Goal: Book appointment/travel/reservation

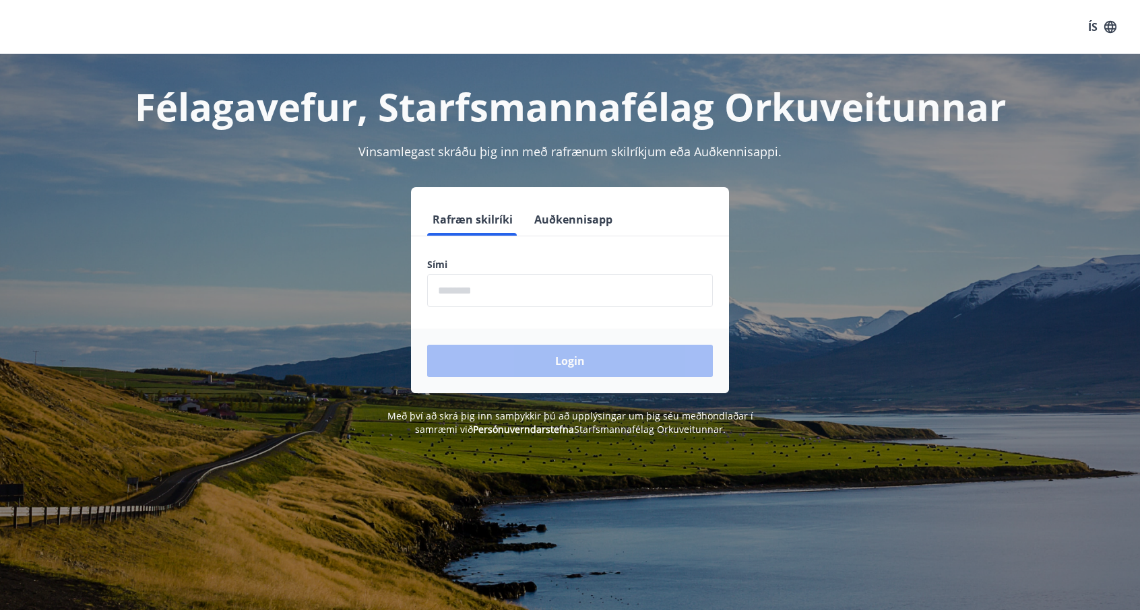
click at [482, 291] on input "phone" at bounding box center [570, 290] width 286 height 33
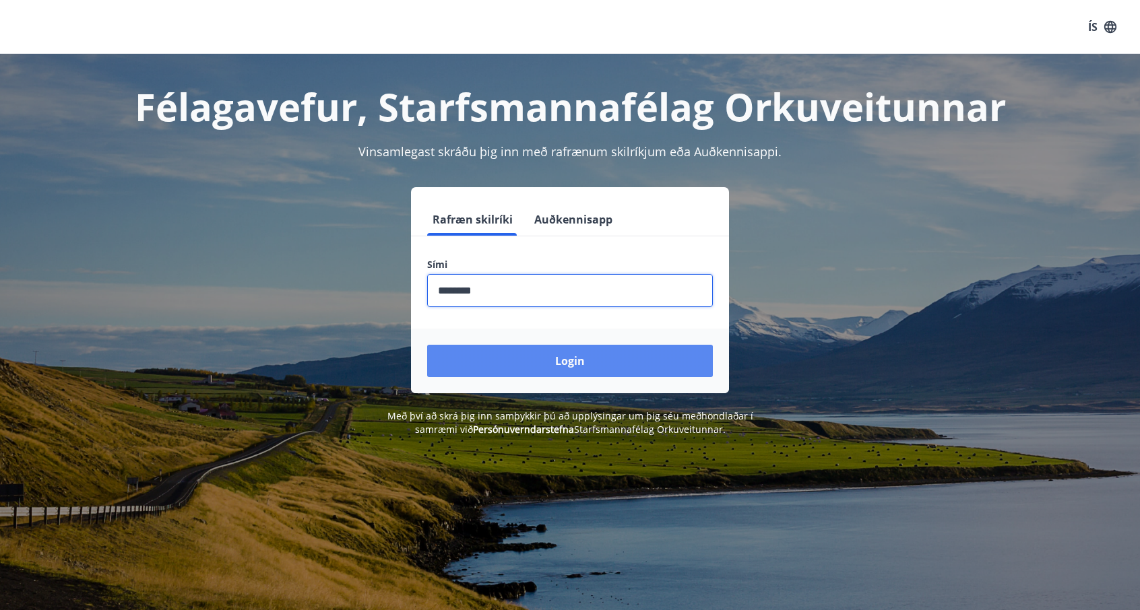
type input "********"
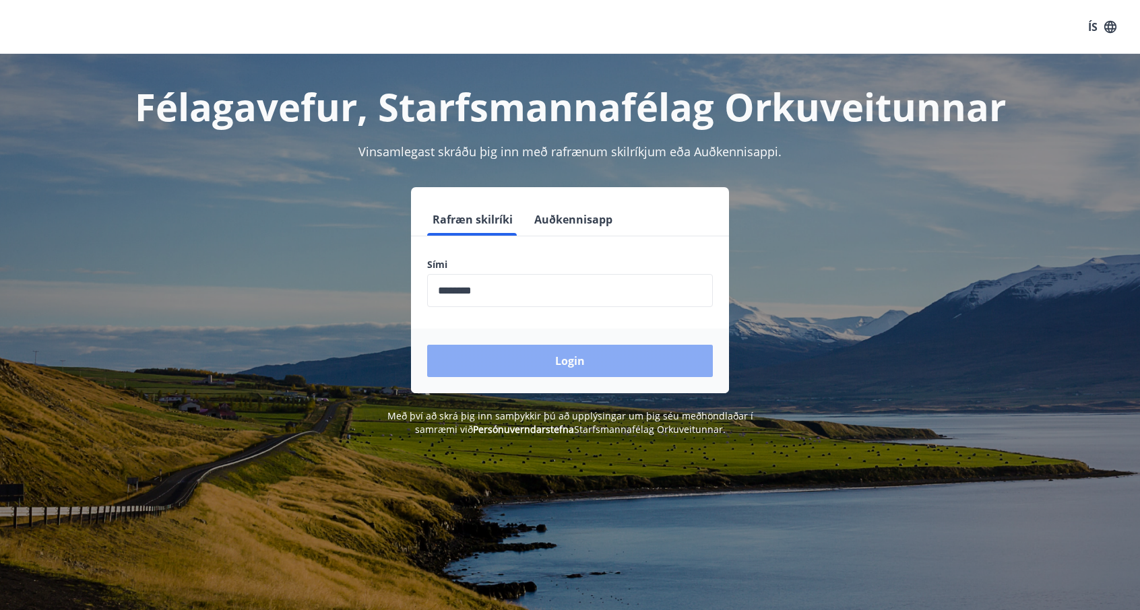
click at [549, 371] on button "Login" at bounding box center [570, 361] width 286 height 32
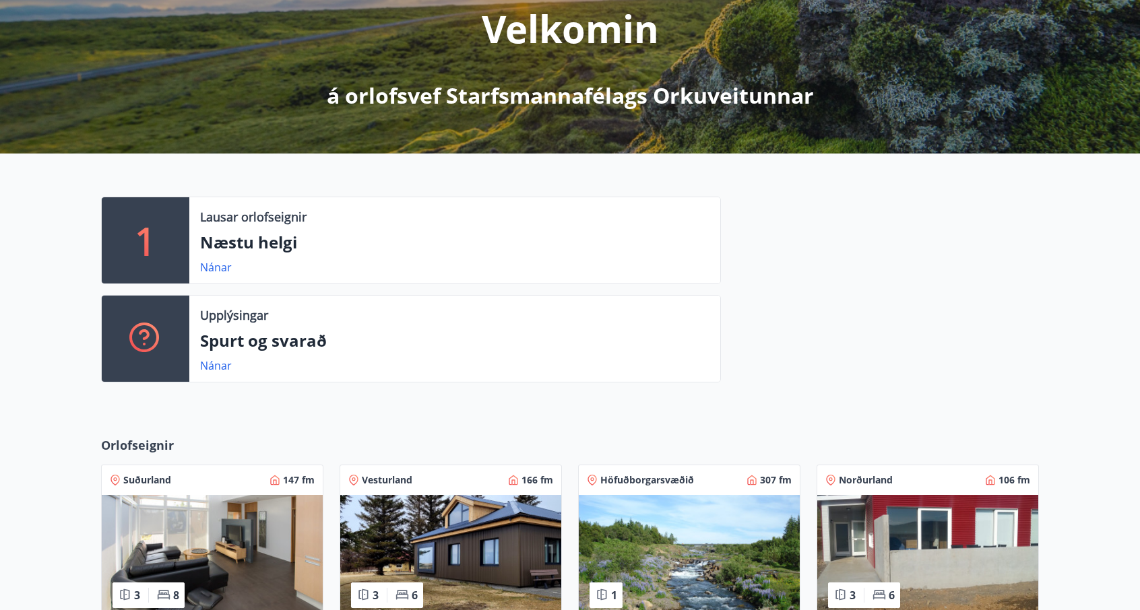
scroll to position [202, 0]
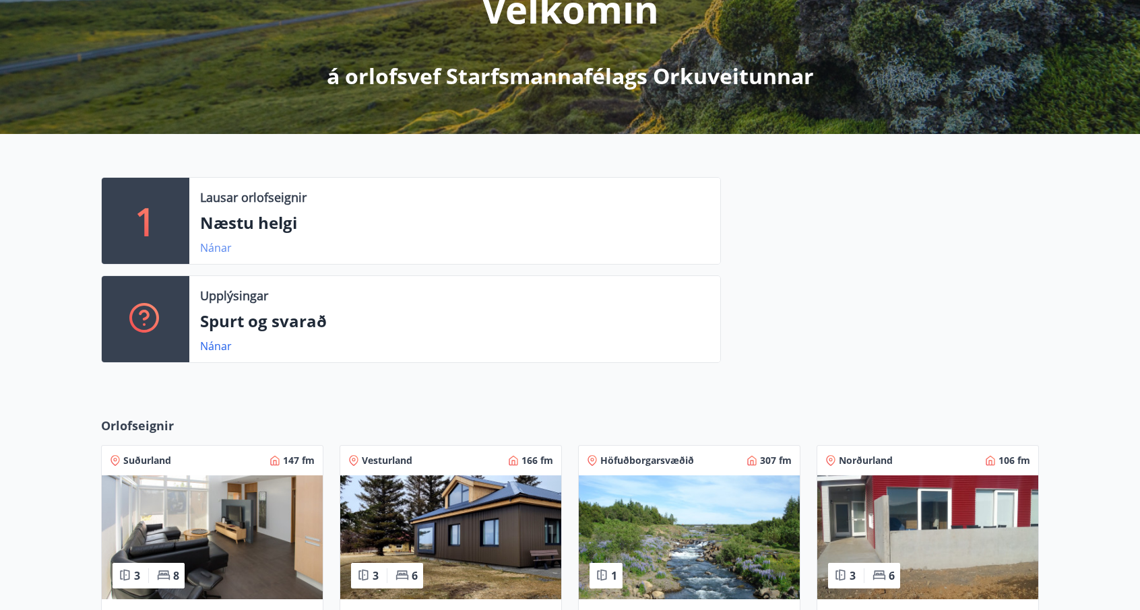
click at [207, 249] on link "Nánar" at bounding box center [216, 247] width 32 height 15
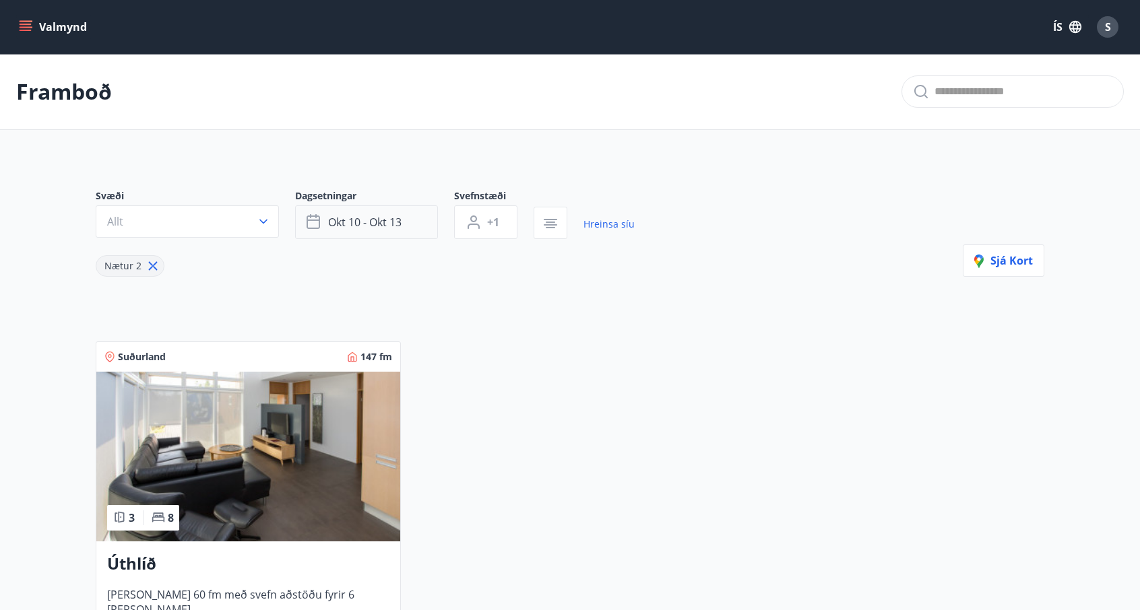
click at [393, 228] on span "okt 10 - okt 13" at bounding box center [364, 222] width 73 height 15
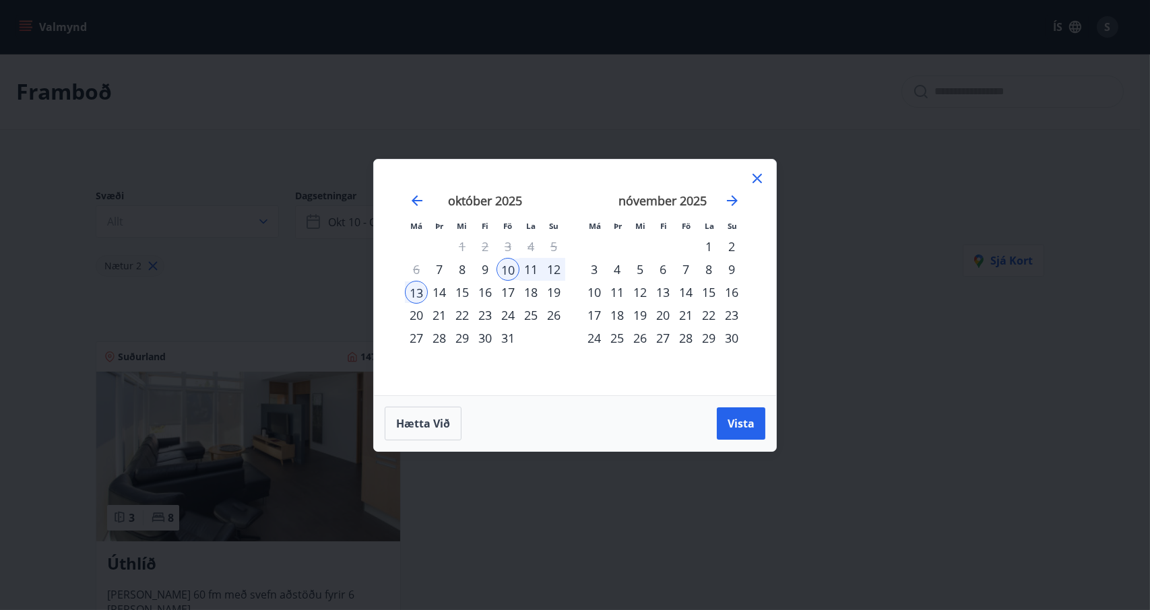
click at [508, 290] on div "17" at bounding box center [507, 292] width 23 height 23
click at [416, 313] on div "20" at bounding box center [416, 315] width 23 height 23
click at [734, 424] on span "Vista" at bounding box center [741, 423] width 27 height 15
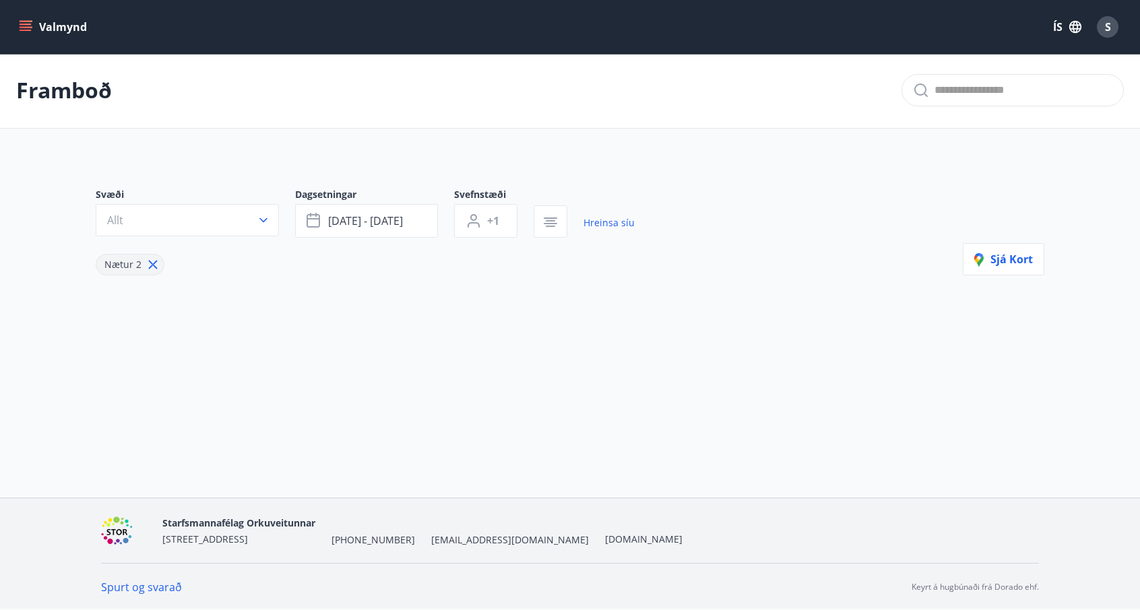
scroll to position [1, 0]
click at [356, 228] on button "[DATE] - [DATE]" at bounding box center [366, 221] width 143 height 34
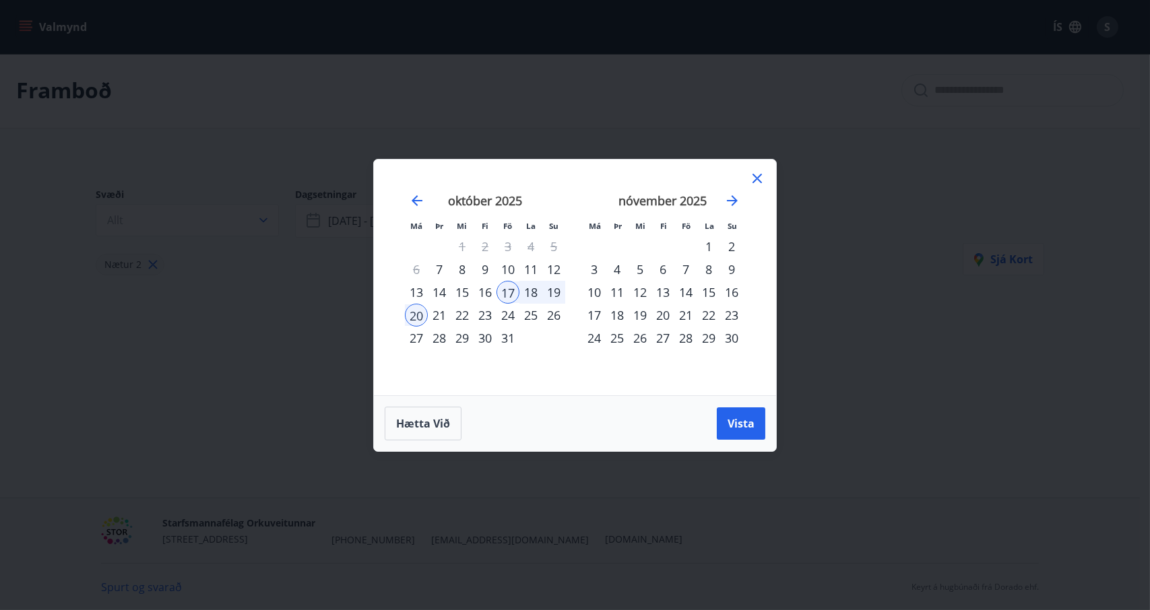
click at [505, 309] on div "24" at bounding box center [507, 315] width 23 height 23
click at [417, 333] on div "27" at bounding box center [416, 338] width 23 height 23
click at [730, 420] on span "Vista" at bounding box center [741, 423] width 27 height 15
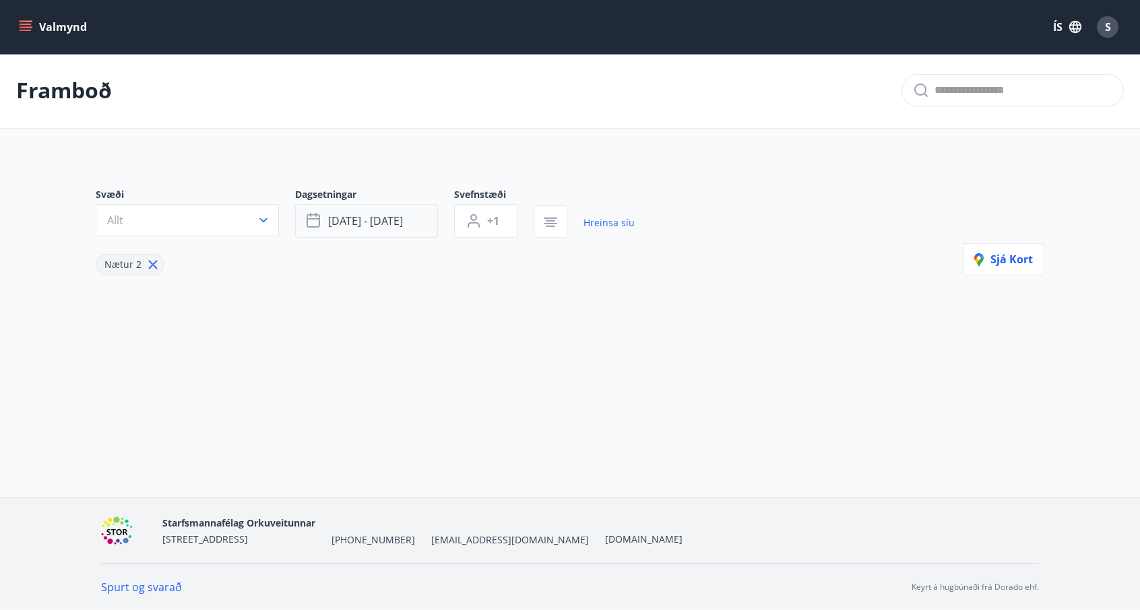
click at [370, 224] on span "[DATE] - [DATE]" at bounding box center [365, 221] width 75 height 15
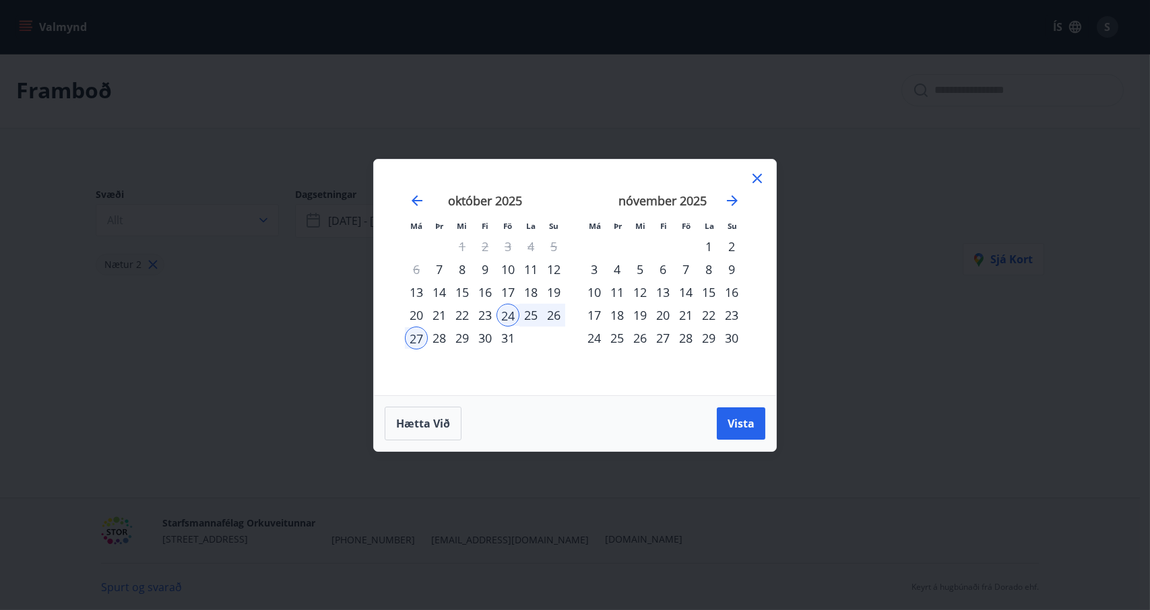
click at [507, 321] on div "24" at bounding box center [507, 315] width 23 height 23
click at [509, 344] on div "31" at bounding box center [507, 338] width 23 height 23
click at [749, 432] on button "Vista" at bounding box center [741, 424] width 49 height 32
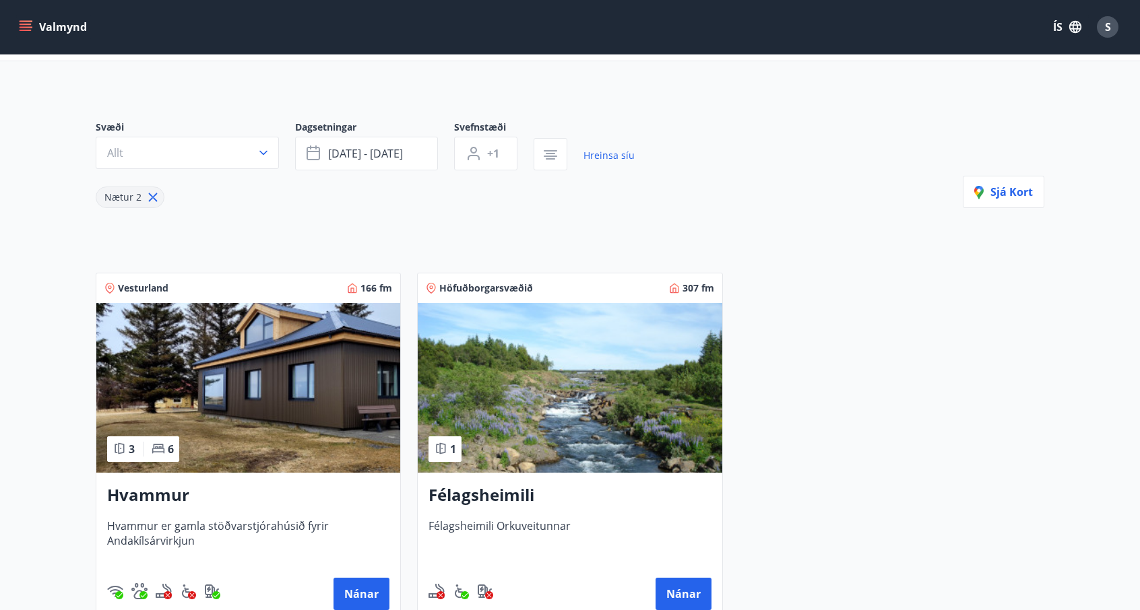
scroll to position [203, 0]
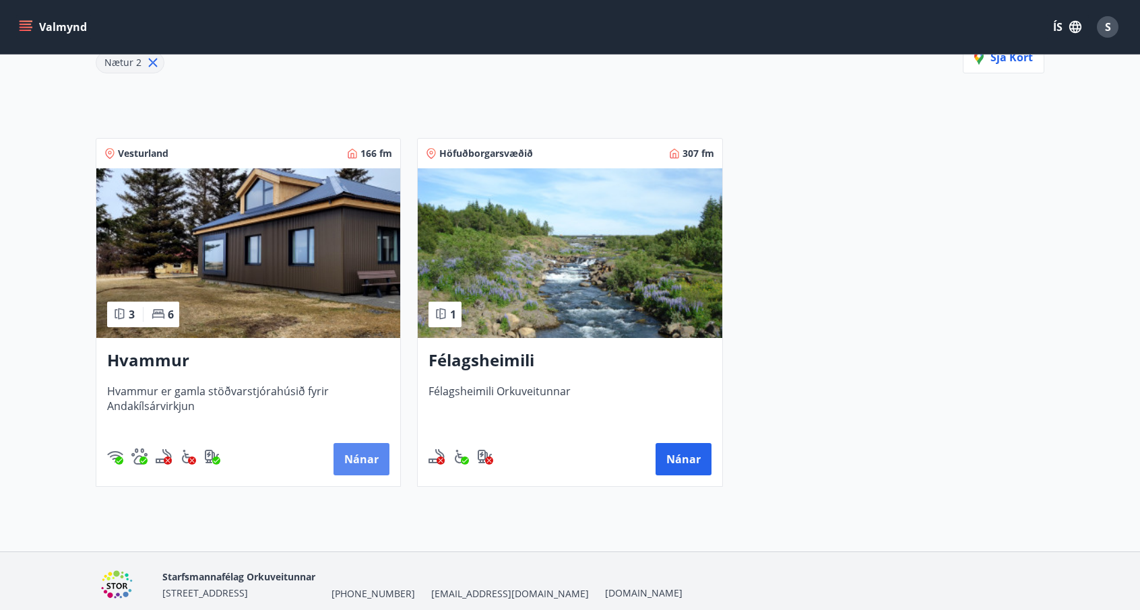
click at [354, 454] on button "Nánar" at bounding box center [361, 459] width 56 height 32
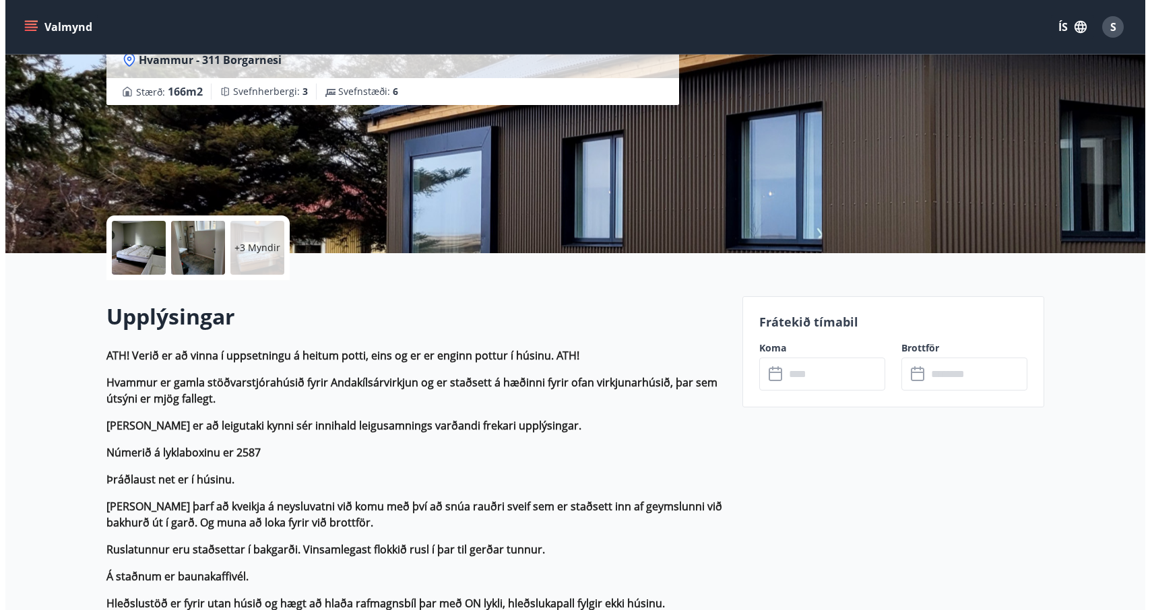
scroll to position [202, 0]
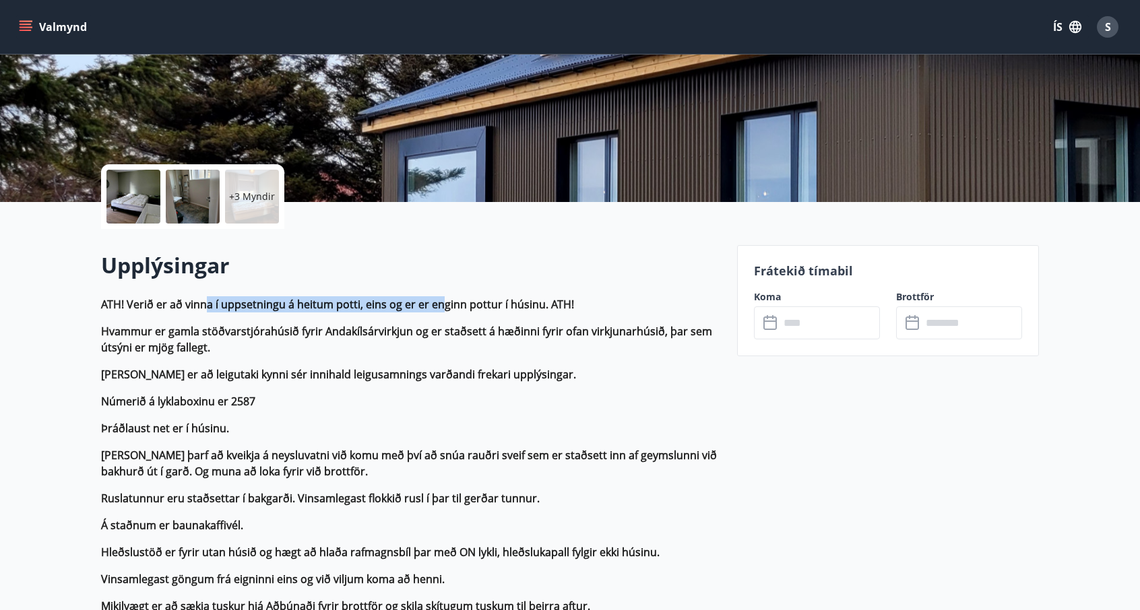
drag, startPoint x: 207, startPoint y: 301, endPoint x: 460, endPoint y: 309, distance: 253.4
click at [450, 308] on strong "ATH! Verið er að vinna í uppsetningu á heitum potti, eins og er er enginn pottu…" at bounding box center [337, 304] width 473 height 15
click at [461, 309] on strong "ATH! Verið er að vinna í uppsetningu á heitum potti, eins og er er enginn pottu…" at bounding box center [337, 304] width 473 height 15
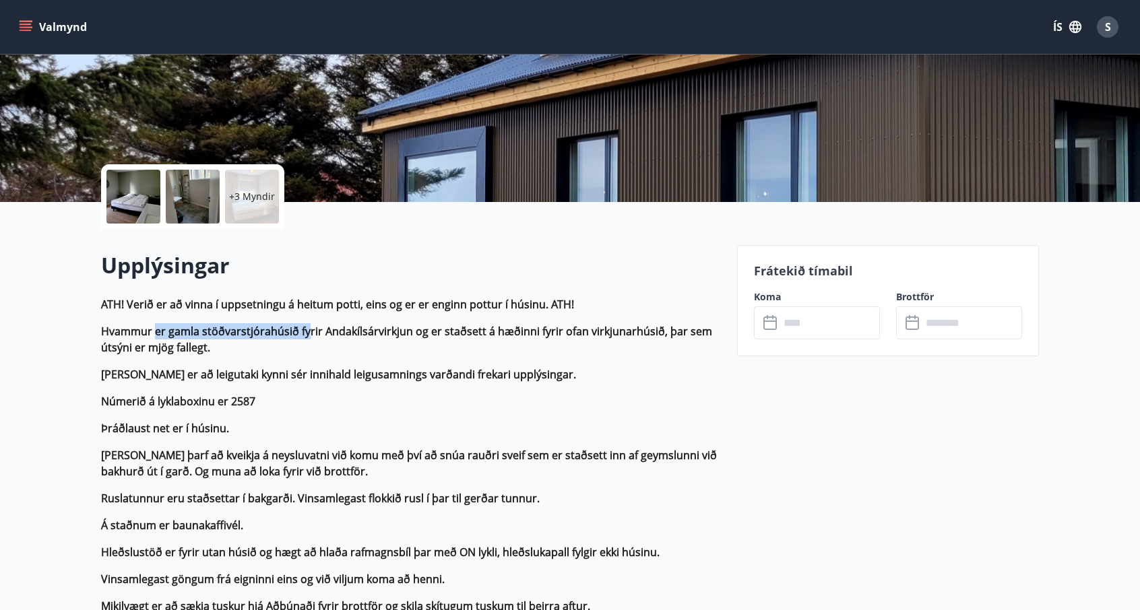
drag, startPoint x: 157, startPoint y: 326, endPoint x: 313, endPoint y: 336, distance: 155.9
click at [307, 336] on strong "Hvammur er gamla stöðvarstjórahúsið fyrir Andakílsárvirkjun og er staðsett á hæ…" at bounding box center [406, 339] width 611 height 31
click at [326, 337] on strong "Hvammur er gamla stöðvarstjórahúsið fyrir Andakílsárvirkjun og er staðsett á hæ…" at bounding box center [406, 339] width 611 height 31
click at [135, 202] on div at bounding box center [133, 197] width 54 height 54
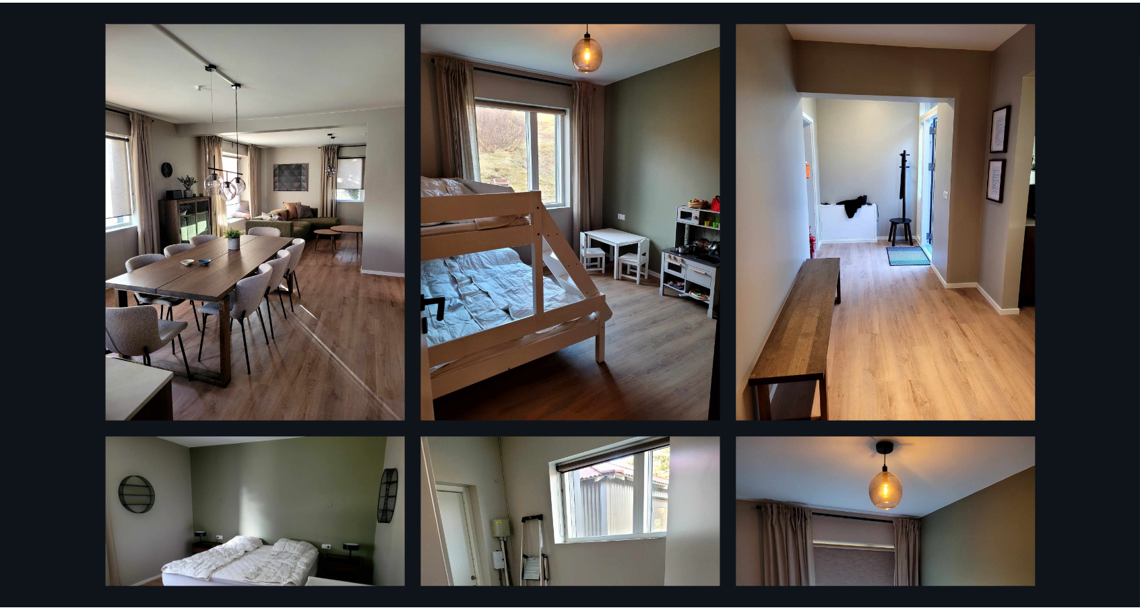
scroll to position [0, 0]
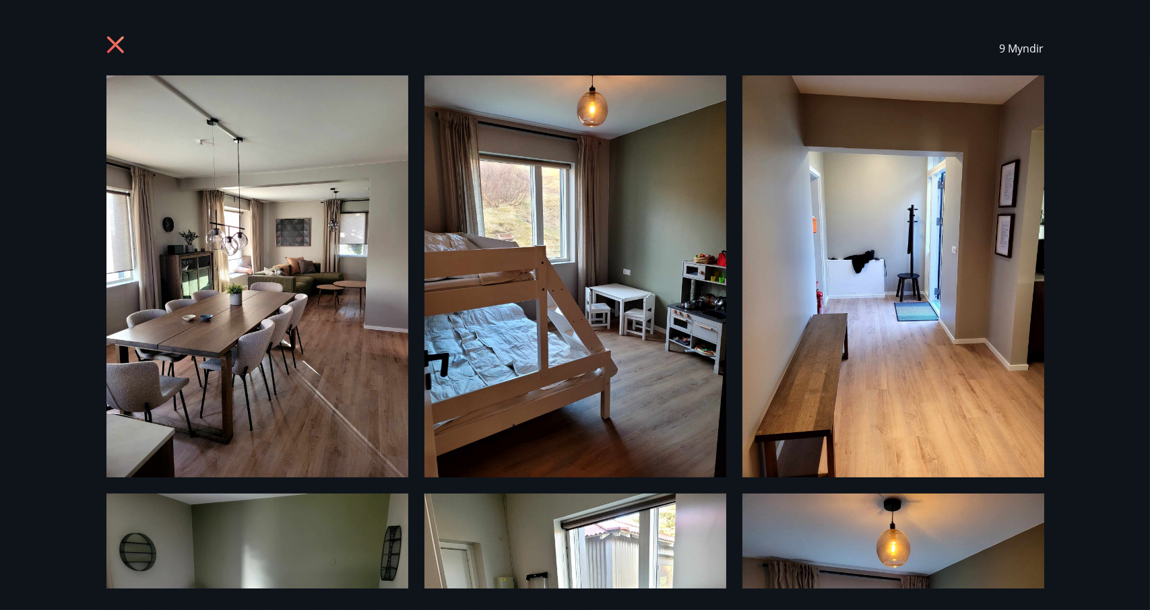
click at [112, 46] on icon at bounding box center [114, 44] width 17 height 17
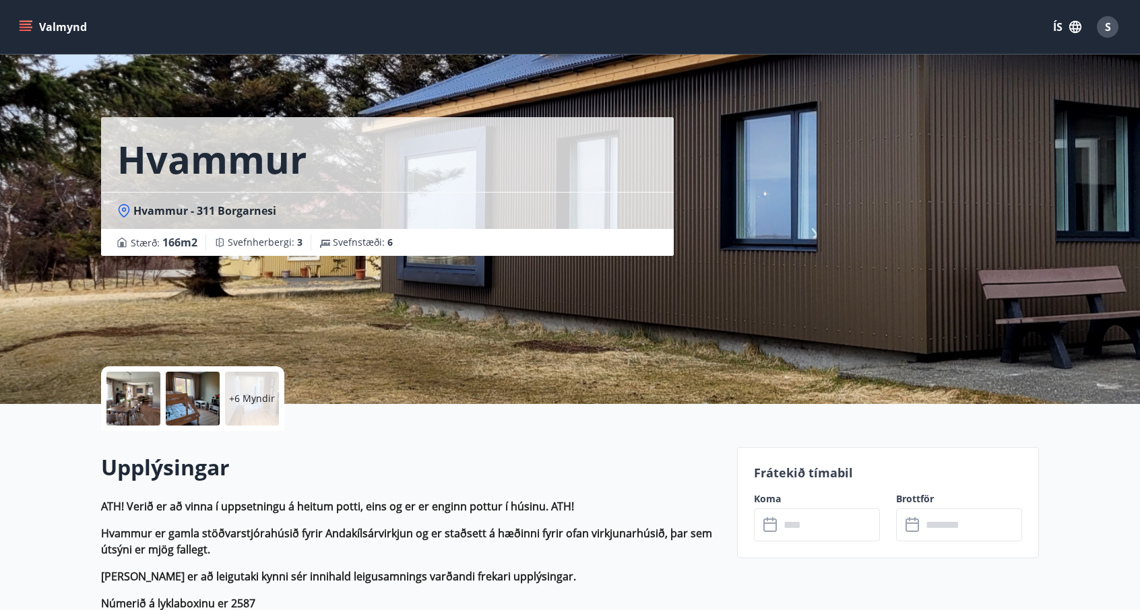
click at [828, 521] on input "text" at bounding box center [829, 525] width 100 height 33
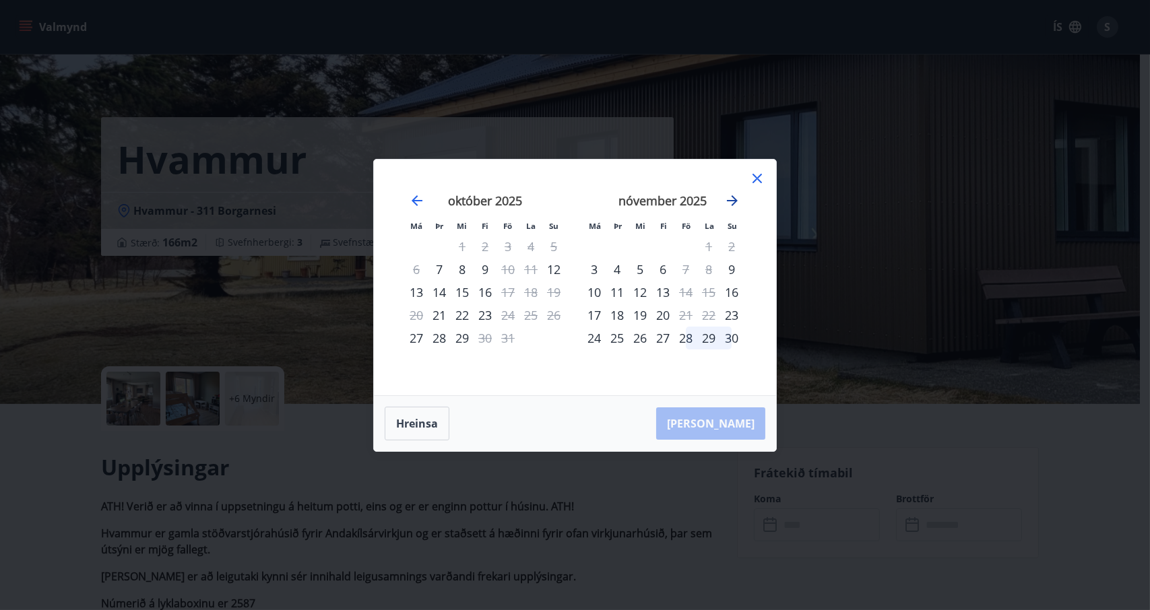
click at [734, 199] on icon "Move forward to switch to the next month." at bounding box center [732, 201] width 16 height 16
click at [482, 290] on div "13" at bounding box center [485, 292] width 23 height 23
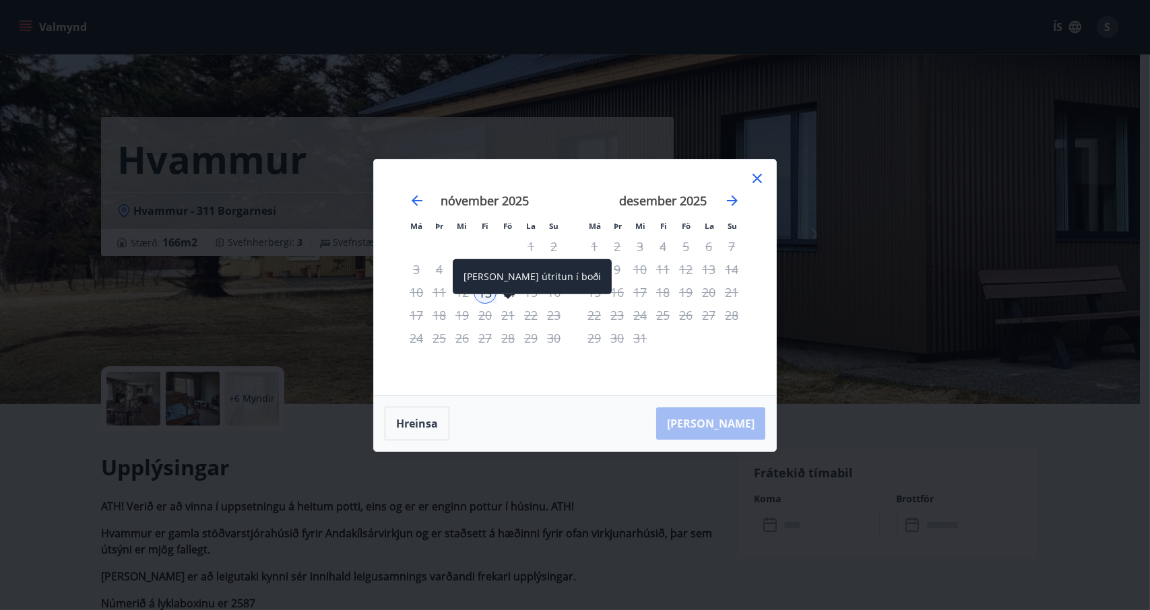
click at [508, 298] on span at bounding box center [507, 297] width 9 height 7
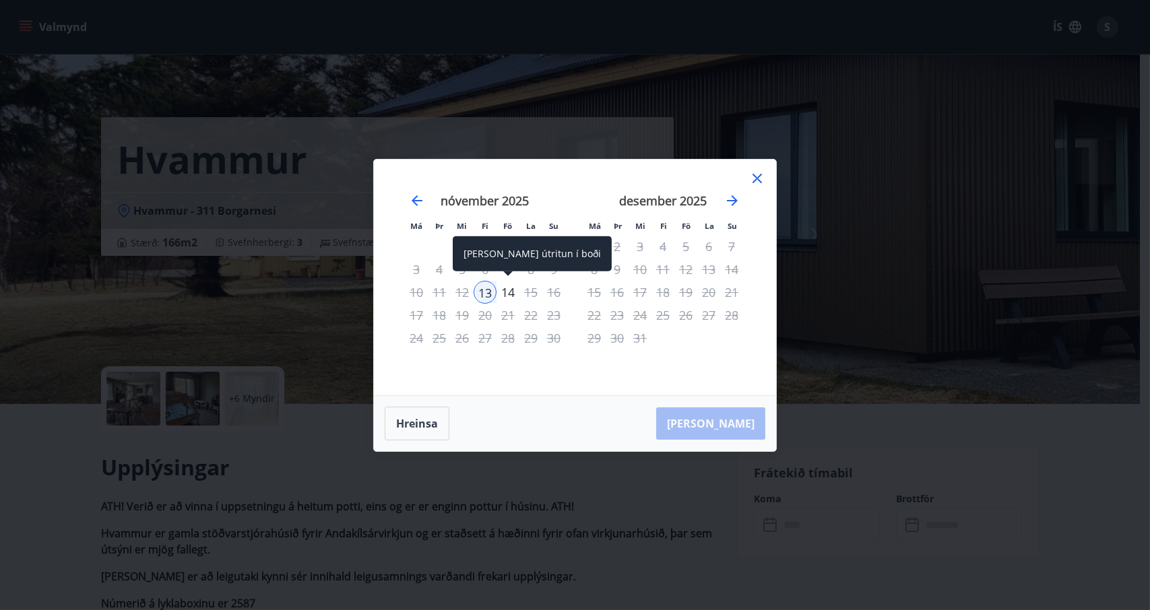
click at [505, 288] on div "14" at bounding box center [507, 292] width 23 height 23
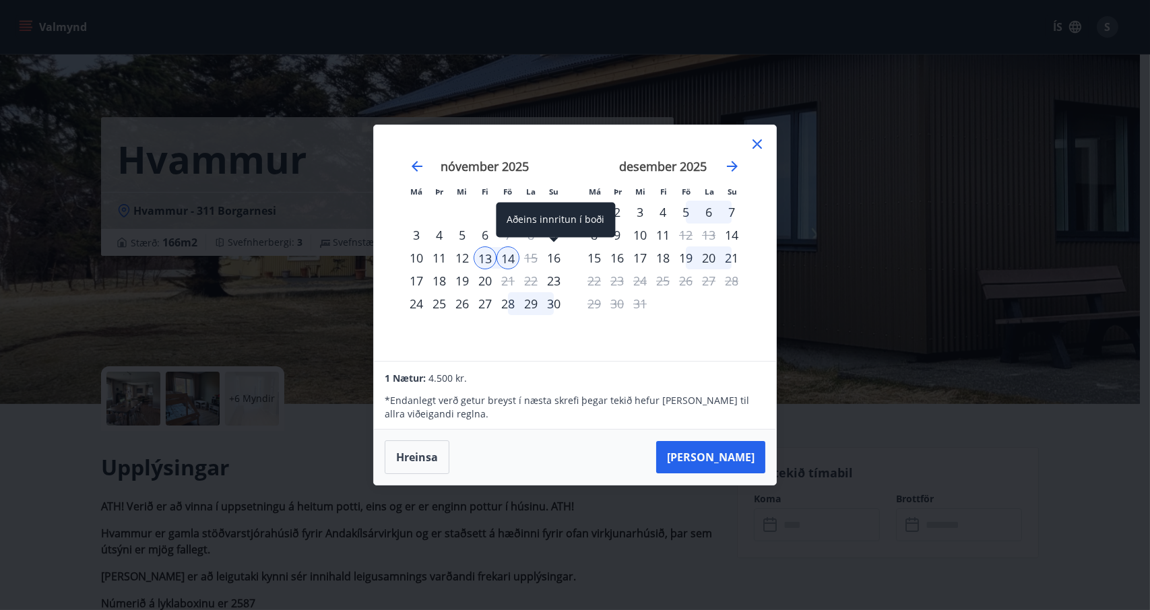
drag, startPoint x: 511, startPoint y: 259, endPoint x: 563, endPoint y: 260, distance: 51.9
click at [563, 260] on tr "10 11 12 13 14 15 16" at bounding box center [485, 258] width 160 height 23
click at [557, 256] on div "16" at bounding box center [553, 258] width 23 height 23
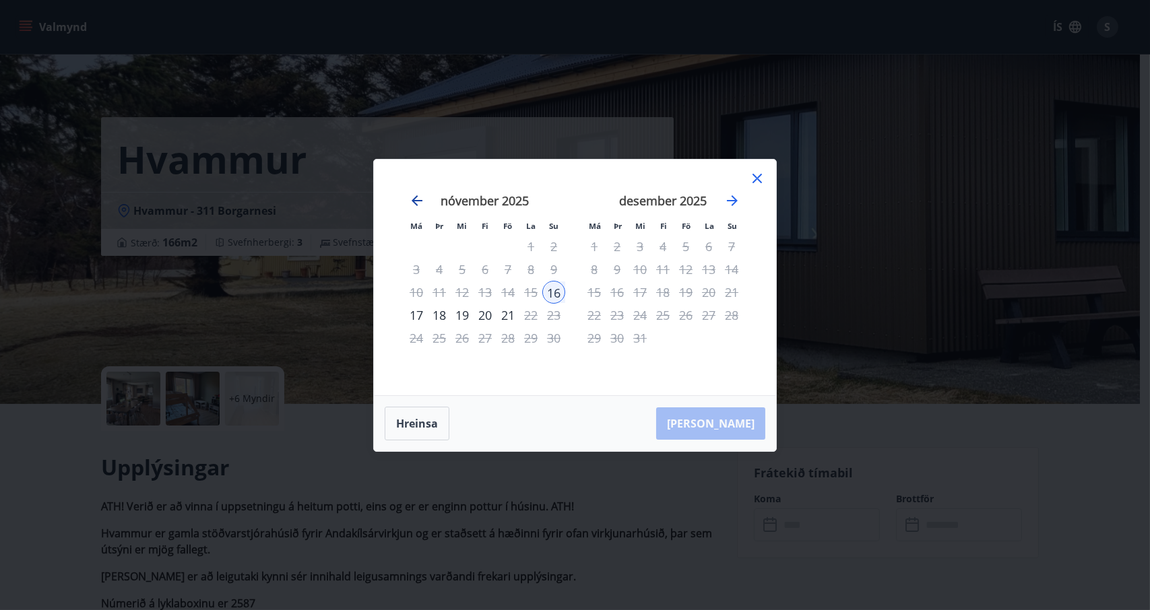
click at [418, 196] on icon "Move backward to switch to the previous month." at bounding box center [417, 201] width 16 height 16
click at [425, 420] on button "Hreinsa" at bounding box center [417, 424] width 65 height 34
click at [485, 312] on div "23" at bounding box center [485, 315] width 23 height 23
click at [420, 417] on button "Hreinsa" at bounding box center [417, 424] width 65 height 34
click at [664, 335] on div "27" at bounding box center [662, 338] width 23 height 23
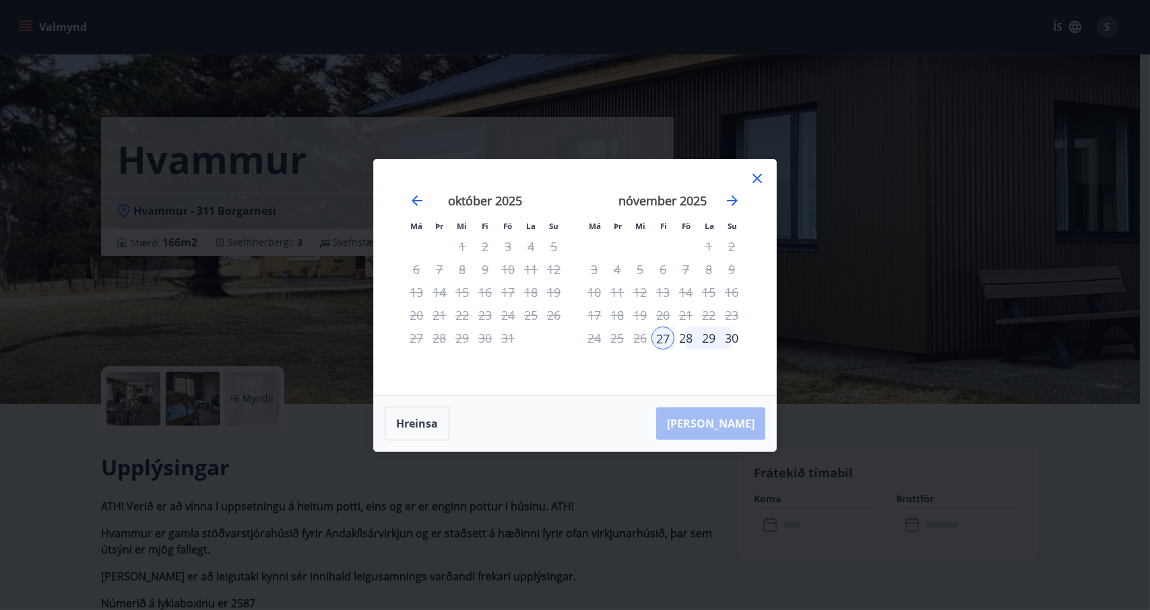
click at [735, 336] on div "30" at bounding box center [731, 338] width 23 height 23
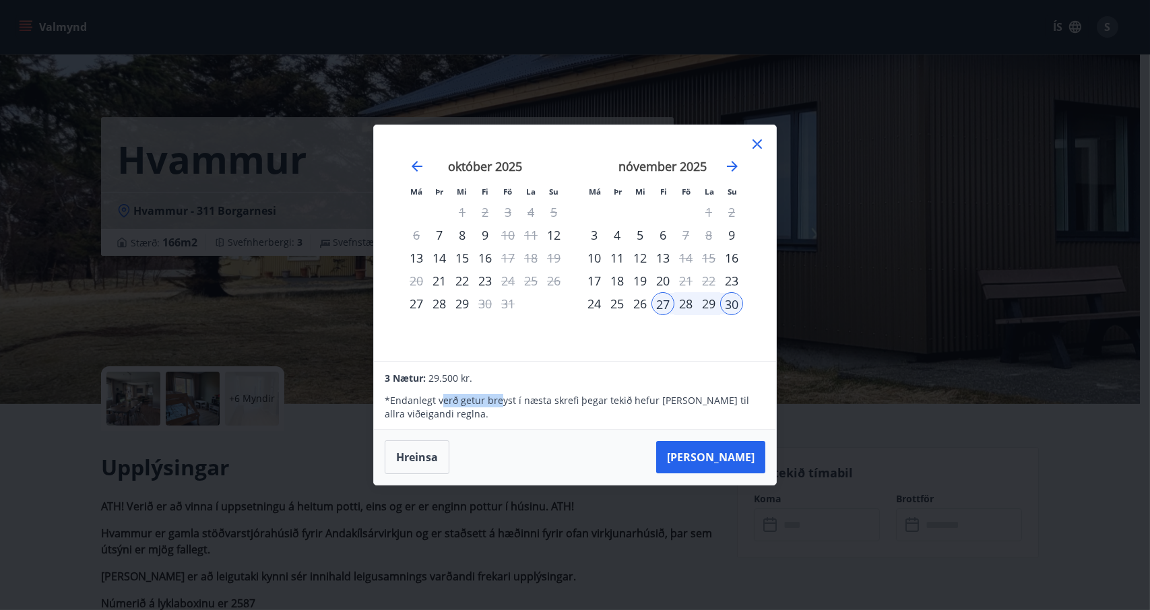
drag, startPoint x: 441, startPoint y: 402, endPoint x: 514, endPoint y: 406, distance: 72.8
click at [507, 405] on p "* Endanlegt verð getur breyst í næsta skrefi þegar tekið hefur [PERSON_NAME] ti…" at bounding box center [575, 407] width 380 height 27
click at [531, 408] on p "* Endanlegt verð getur breyst í næsta skrefi þegar tekið hefur [PERSON_NAME] ti…" at bounding box center [575, 407] width 380 height 27
click at [755, 143] on icon at bounding box center [756, 143] width 9 height 9
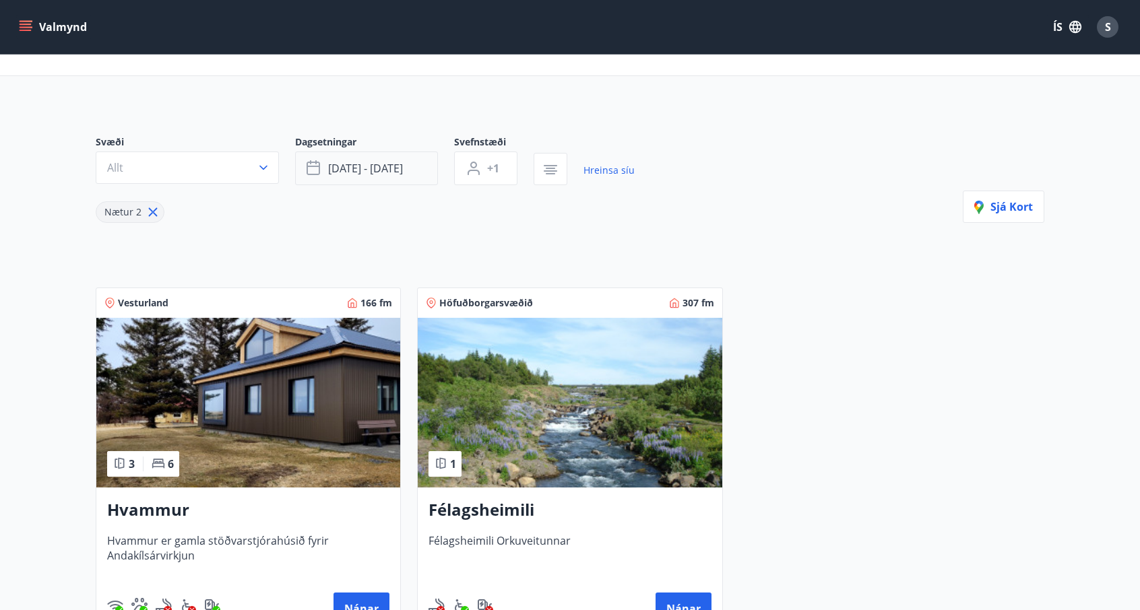
scroll to position [67, 0]
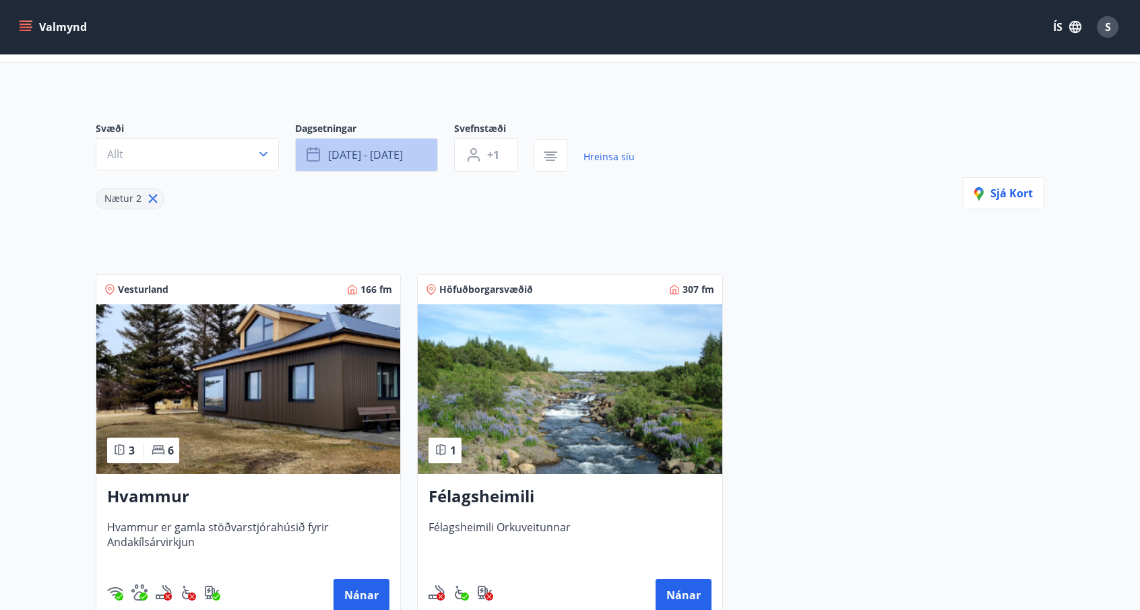
click at [385, 164] on button "[DATE] - [DATE]" at bounding box center [366, 155] width 143 height 34
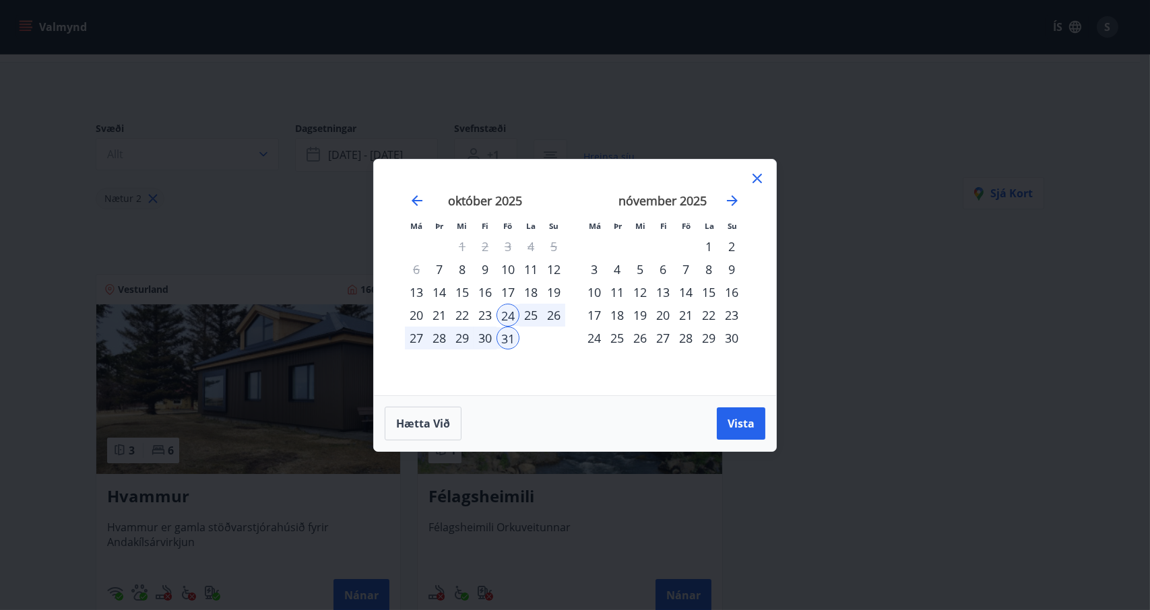
click at [686, 292] on div "14" at bounding box center [685, 292] width 23 height 23
click at [595, 316] on div "17" at bounding box center [594, 315] width 23 height 23
click at [733, 418] on span "Vista" at bounding box center [741, 423] width 27 height 15
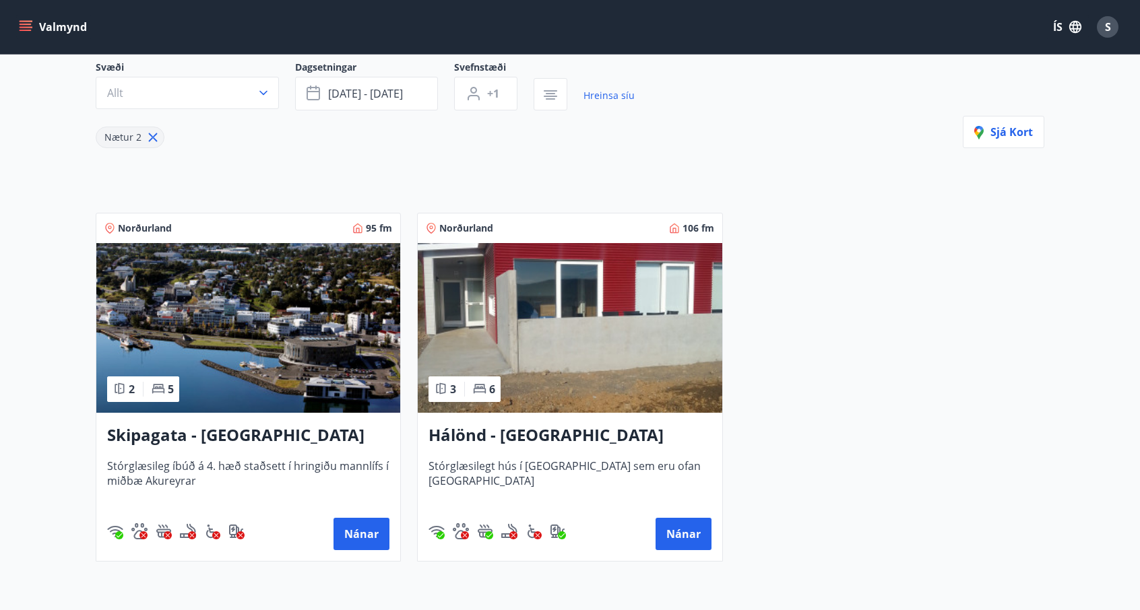
scroll to position [202, 0]
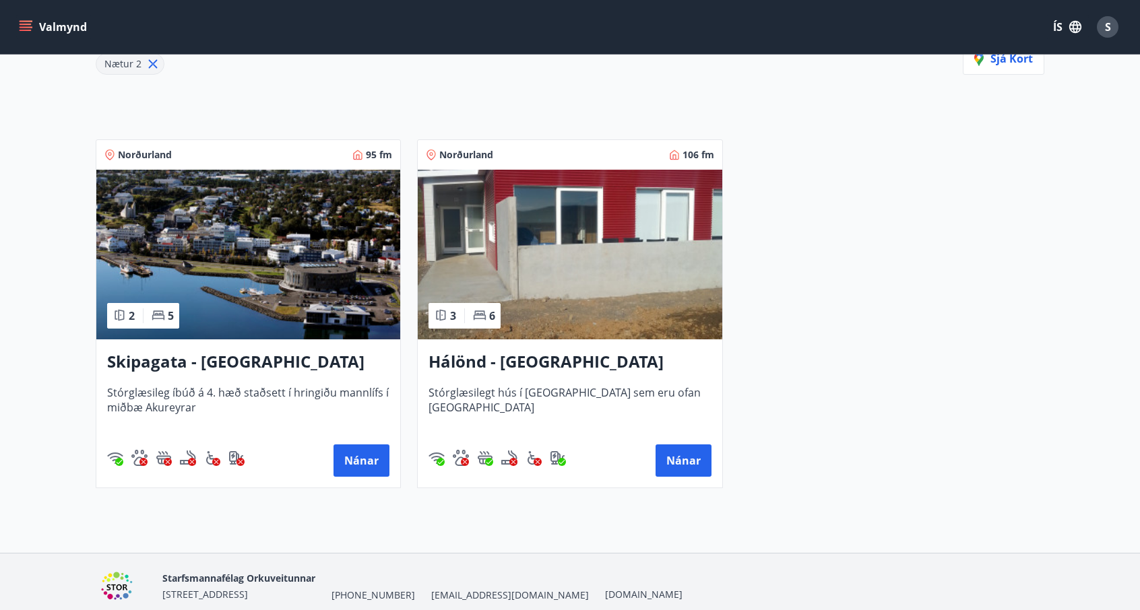
click at [610, 311] on img at bounding box center [570, 255] width 304 height 170
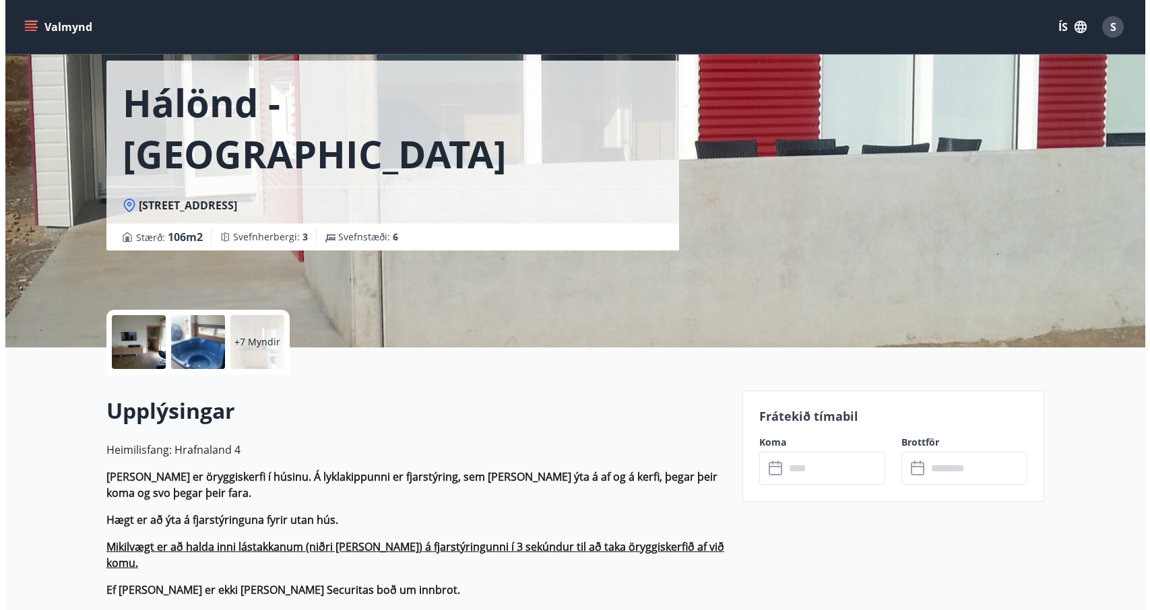
scroll to position [67, 0]
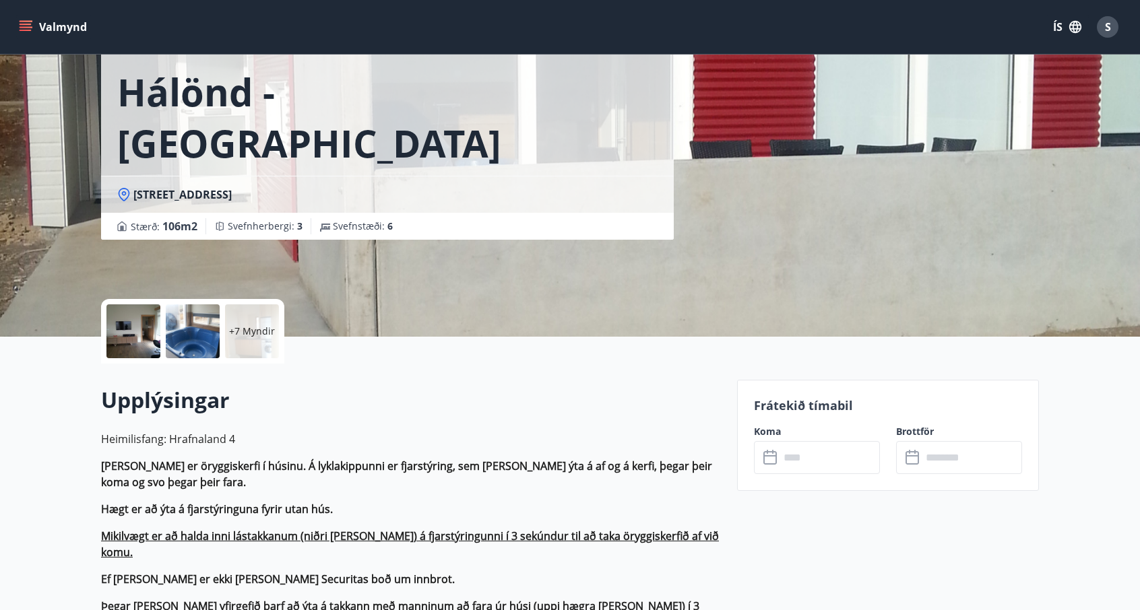
click at [195, 349] on div at bounding box center [193, 331] width 54 height 54
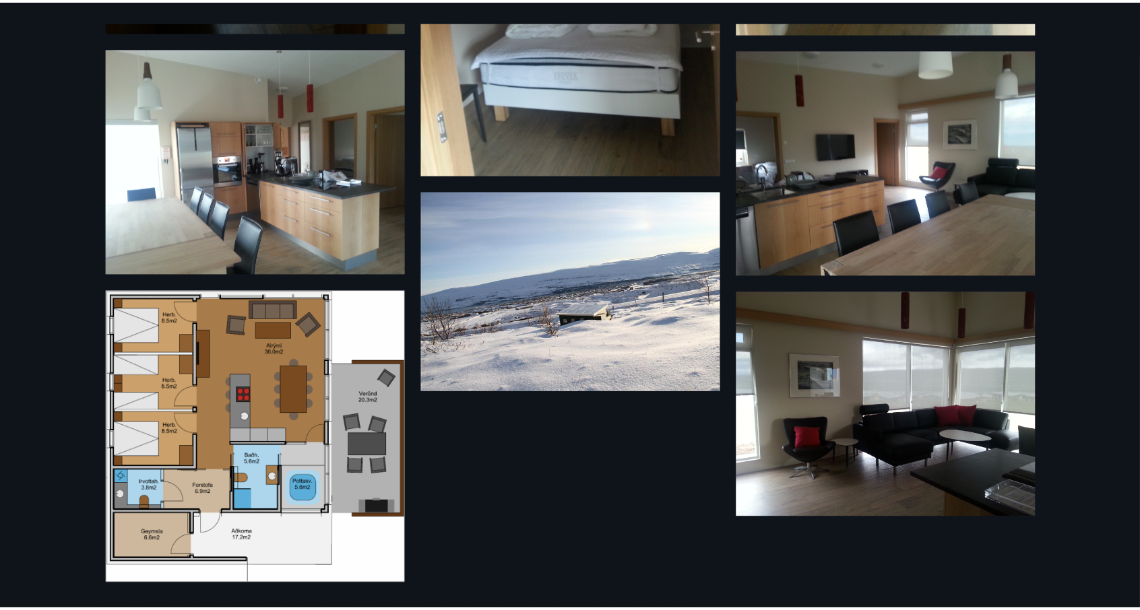
scroll to position [0, 0]
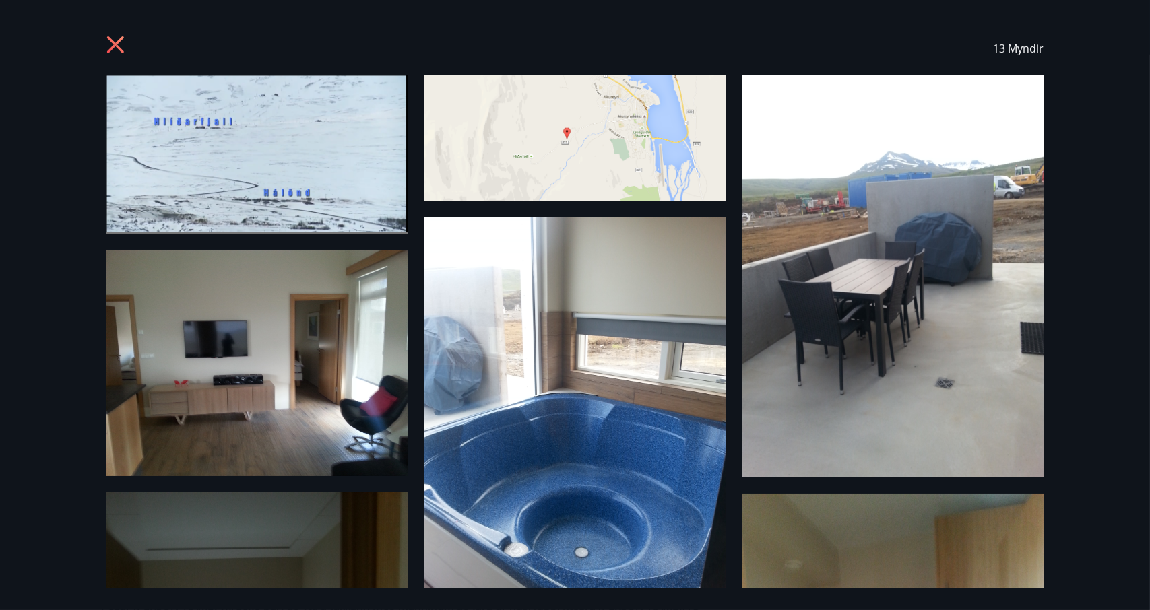
click at [109, 41] on icon at bounding box center [117, 47] width 22 height 22
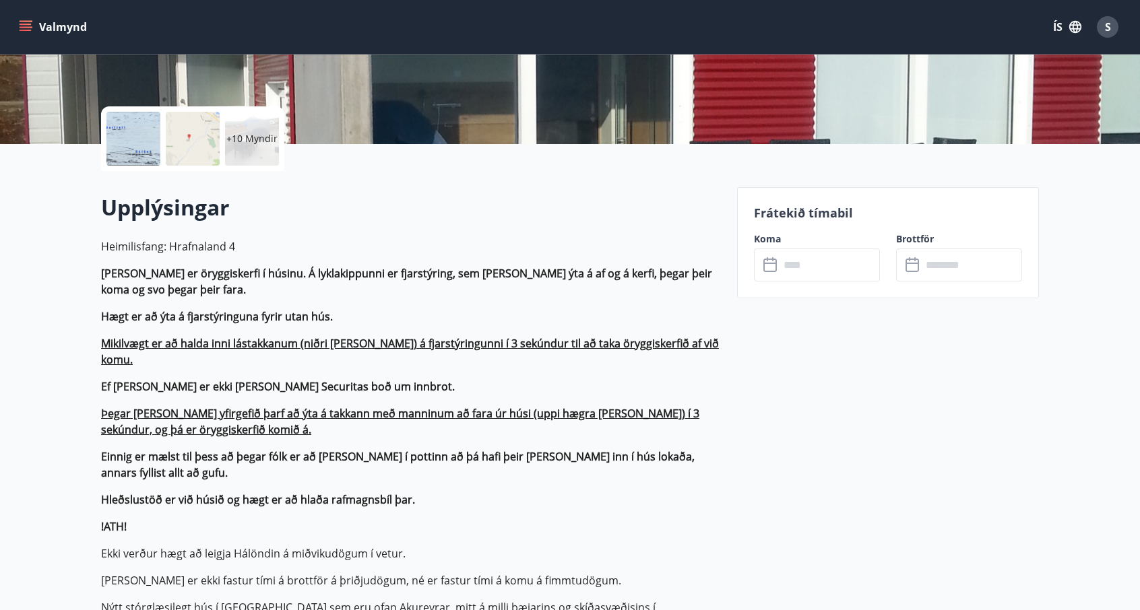
scroll to position [269, 0]
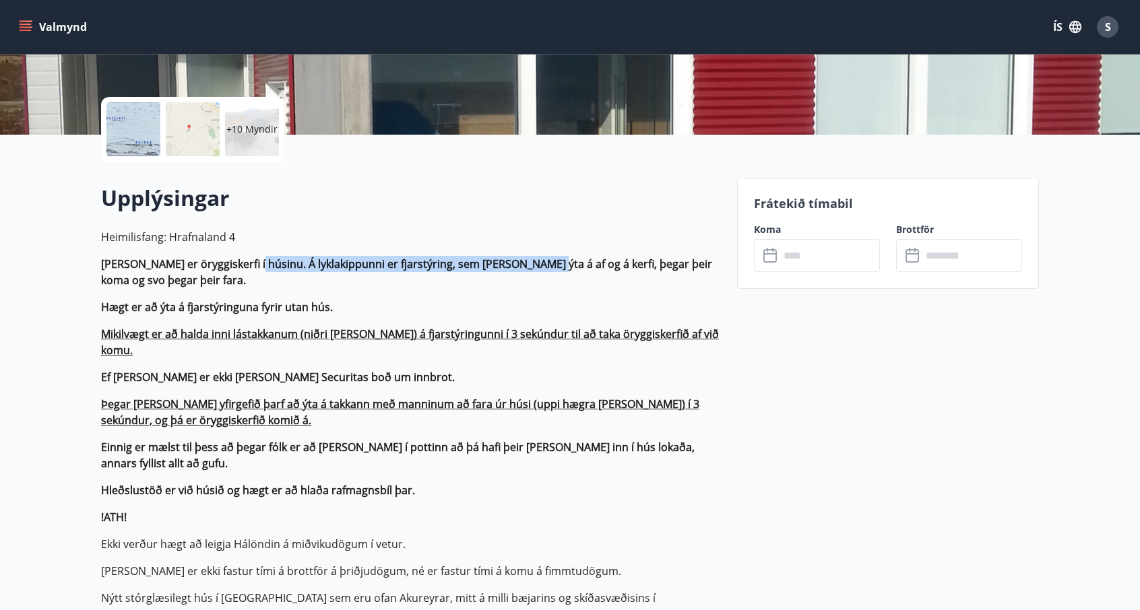
drag, startPoint x: 242, startPoint y: 263, endPoint x: 558, endPoint y: 270, distance: 316.0
click at [544, 268] on strong "[PERSON_NAME] er öryggiskerfi í húsinu. Á lyklakippunni er fjarstýring, sem [PE…" at bounding box center [406, 272] width 611 height 31
click at [558, 270] on strong "[PERSON_NAME] er öryggiskerfi í húsinu. Á lyklakippunni er fjarstýring, sem [PE…" at bounding box center [406, 272] width 611 height 31
drag, startPoint x: 137, startPoint y: 307, endPoint x: 226, endPoint y: 307, distance: 88.9
click at [216, 307] on strong "Hægt er að ýta á fjarstýringuna fyrir utan hús." at bounding box center [217, 307] width 232 height 15
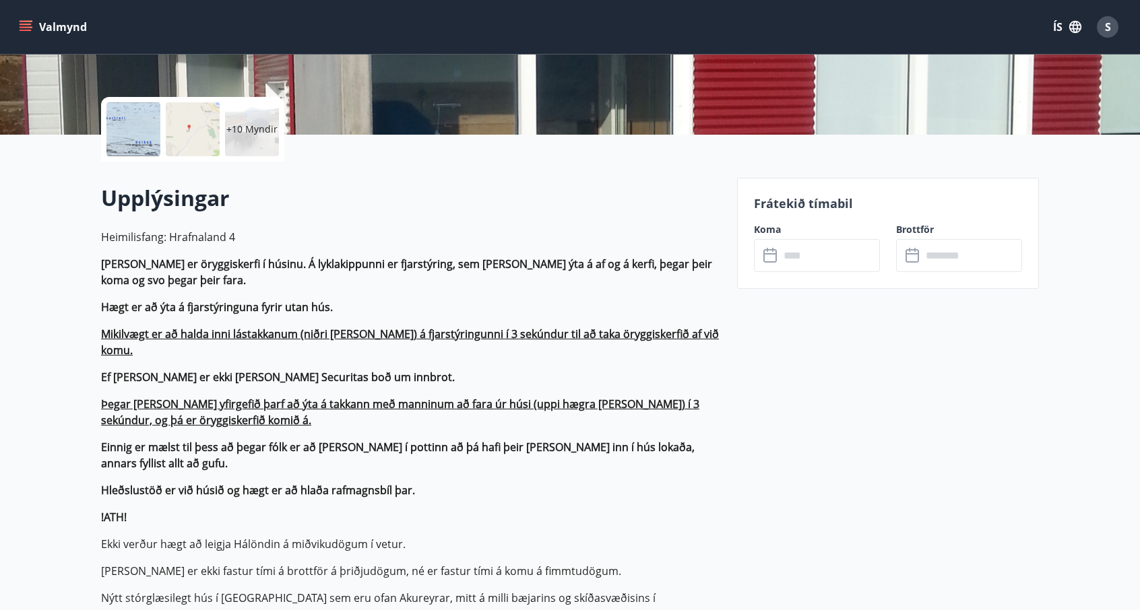
click at [226, 307] on strong "Hægt er að ýta á fjarstýringuna fyrir utan hús." at bounding box center [217, 307] width 232 height 15
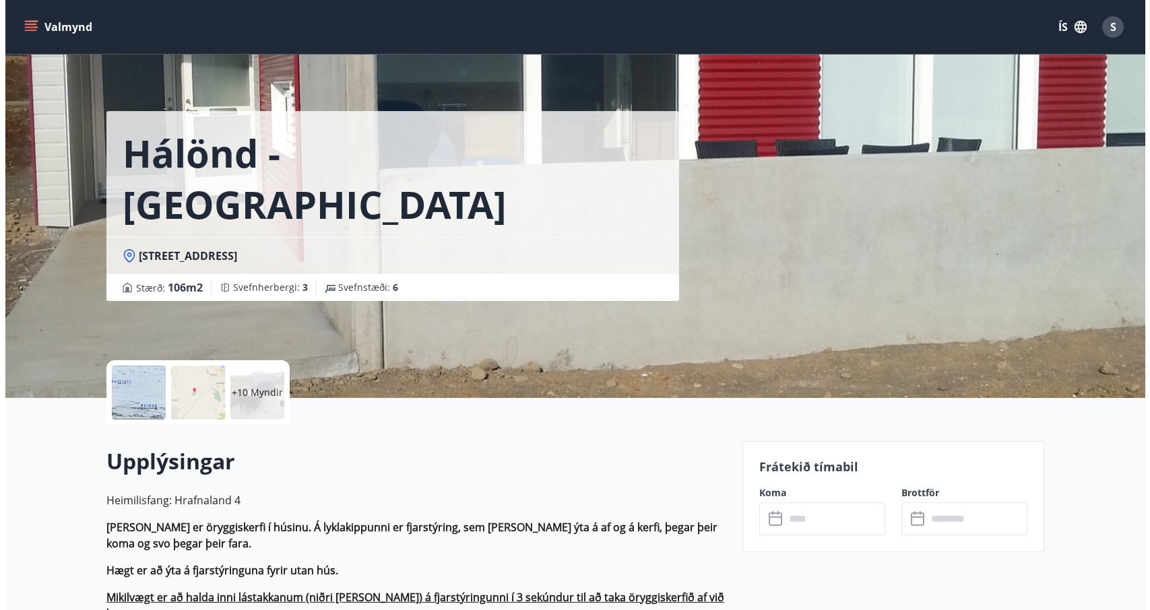
scroll to position [0, 0]
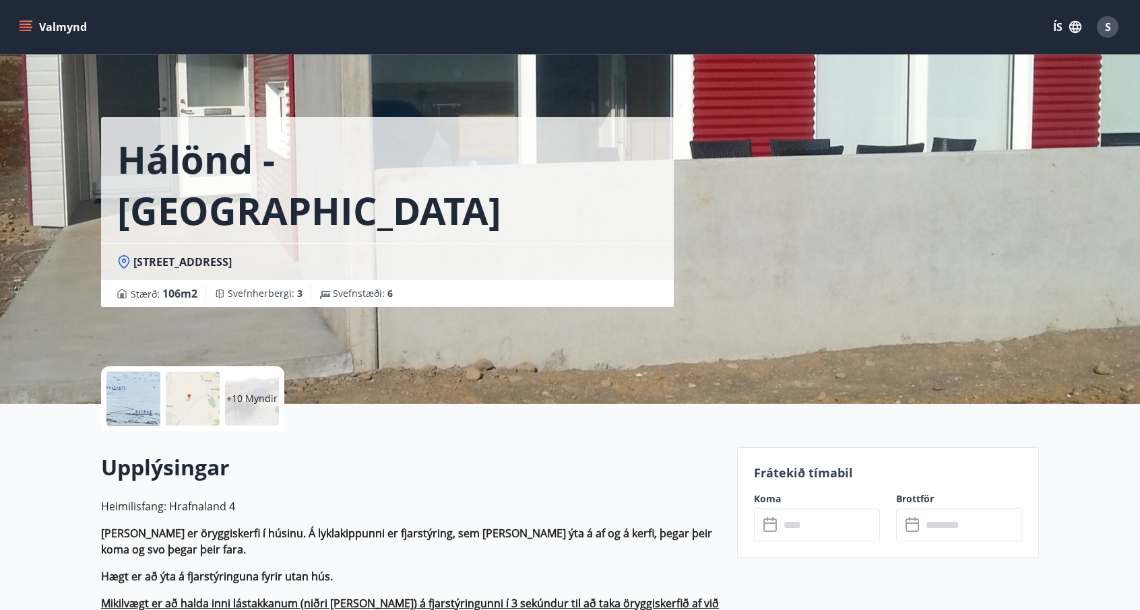
click at [236, 395] on p "+10 Myndir" at bounding box center [251, 398] width 51 height 13
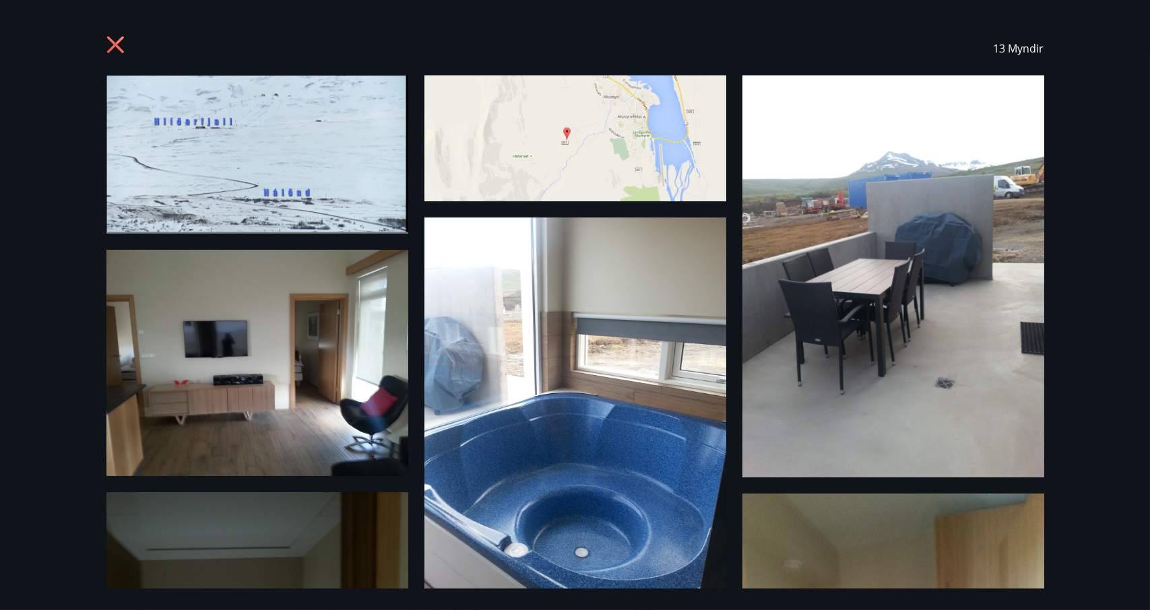
click at [113, 38] on icon at bounding box center [117, 47] width 22 height 22
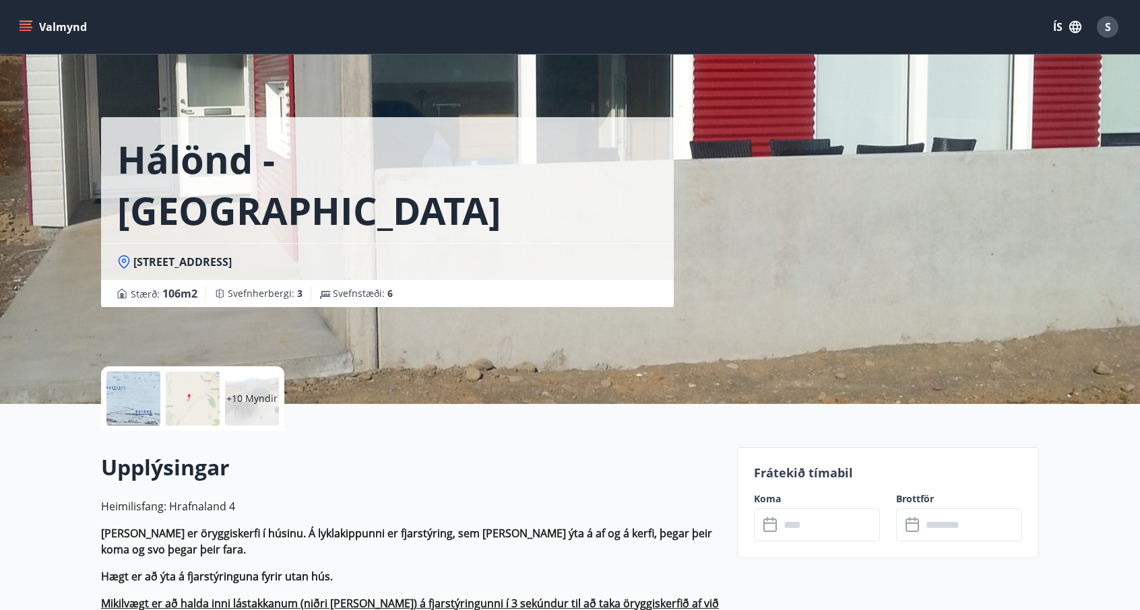
click at [824, 524] on input "text" at bounding box center [829, 525] width 100 height 33
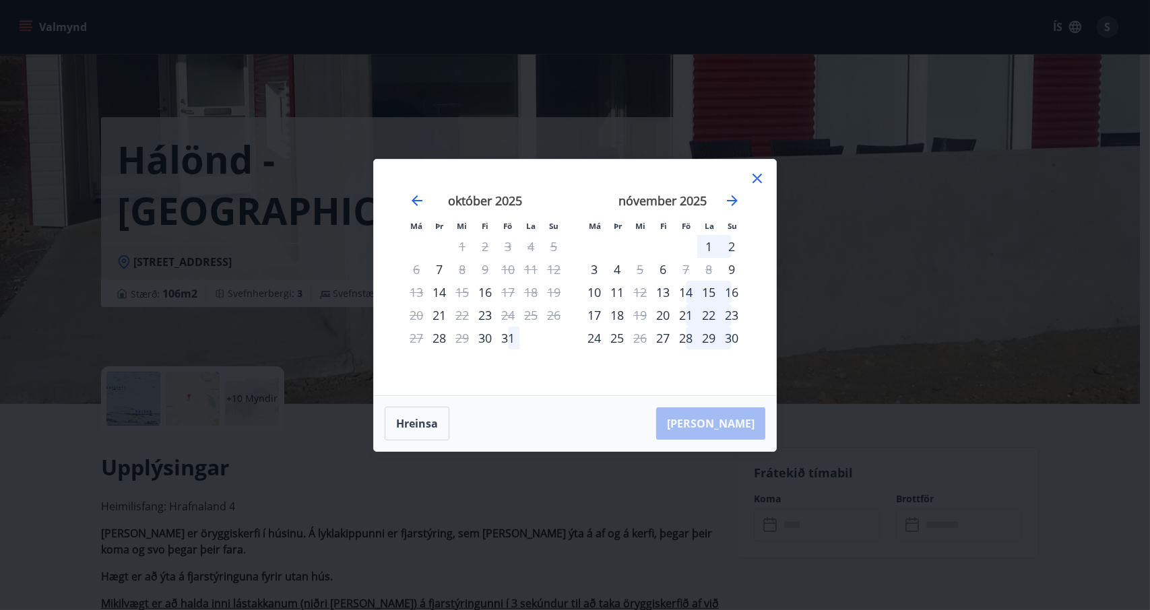
click at [687, 293] on div "14" at bounding box center [685, 292] width 23 height 23
click at [598, 315] on div "17" at bounding box center [594, 315] width 23 height 23
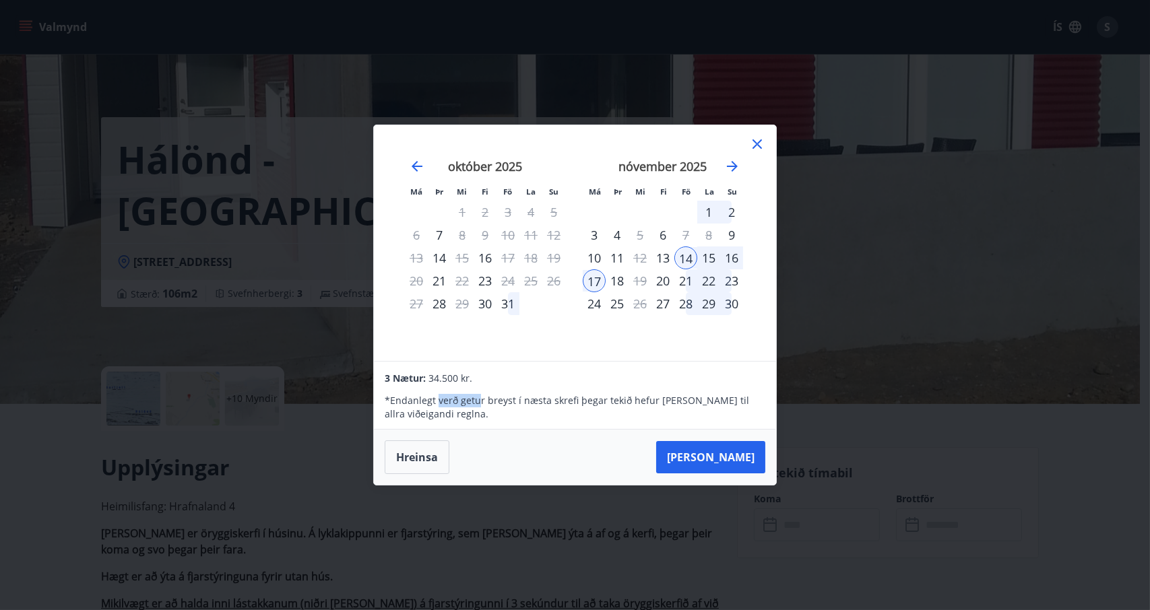
drag, startPoint x: 437, startPoint y: 401, endPoint x: 498, endPoint y: 405, distance: 61.4
click at [492, 404] on p "* Endanlegt verð getur breyst í næsta skrefi þegar tekið hefur [PERSON_NAME] ti…" at bounding box center [575, 407] width 380 height 27
click at [498, 405] on p "* Endanlegt verð getur breyst í næsta skrefi þegar tekið hefur [PERSON_NAME] ti…" at bounding box center [575, 407] width 380 height 27
click at [738, 169] on icon "Move forward to switch to the next month." at bounding box center [732, 166] width 16 height 16
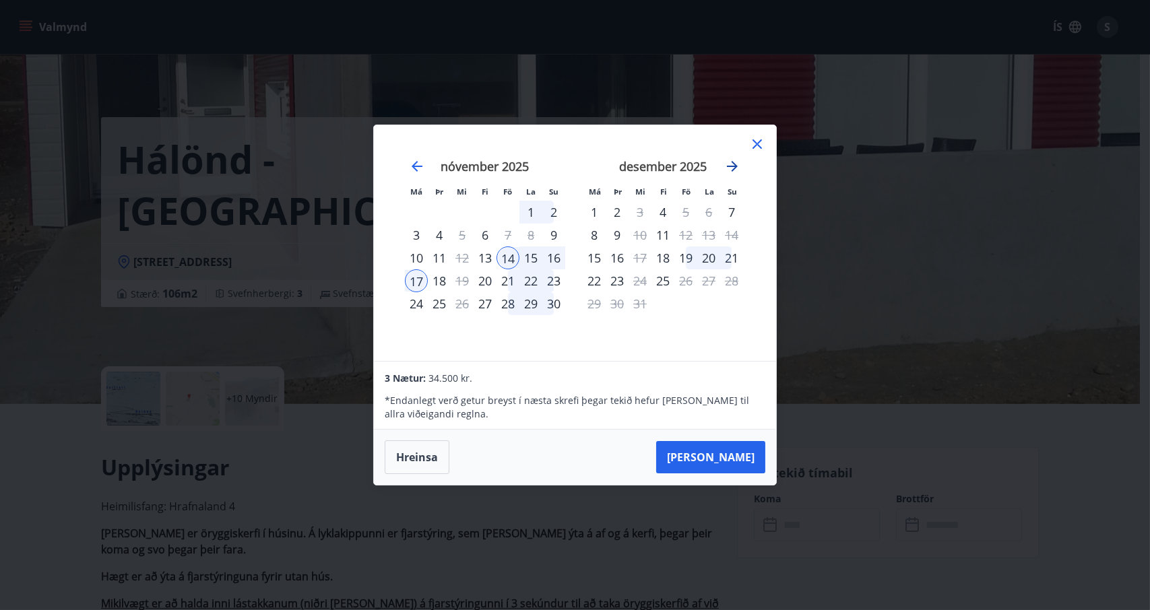
click at [738, 169] on icon "Move forward to switch to the next month." at bounding box center [732, 166] width 16 height 16
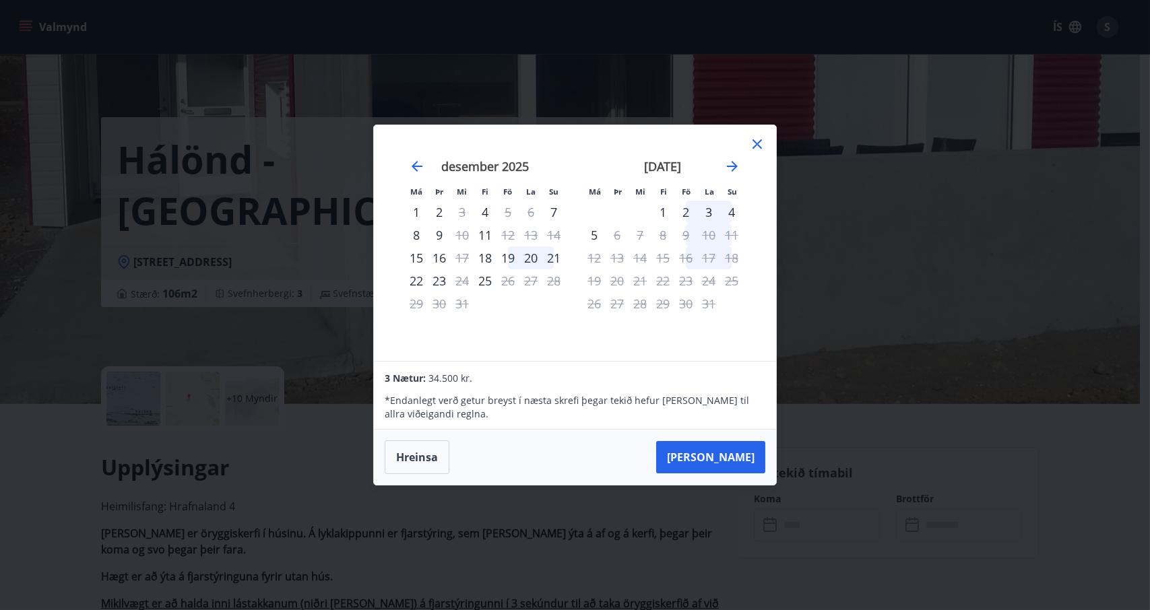
click at [757, 150] on icon at bounding box center [757, 144] width 16 height 16
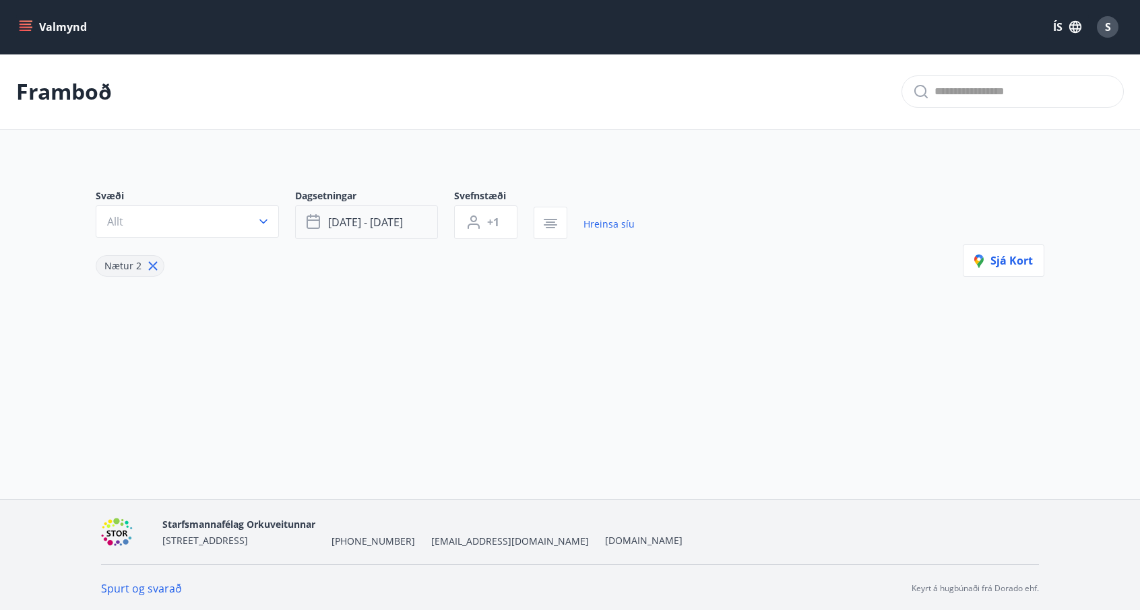
click at [364, 224] on span "[DATE] - [DATE]" at bounding box center [365, 222] width 75 height 15
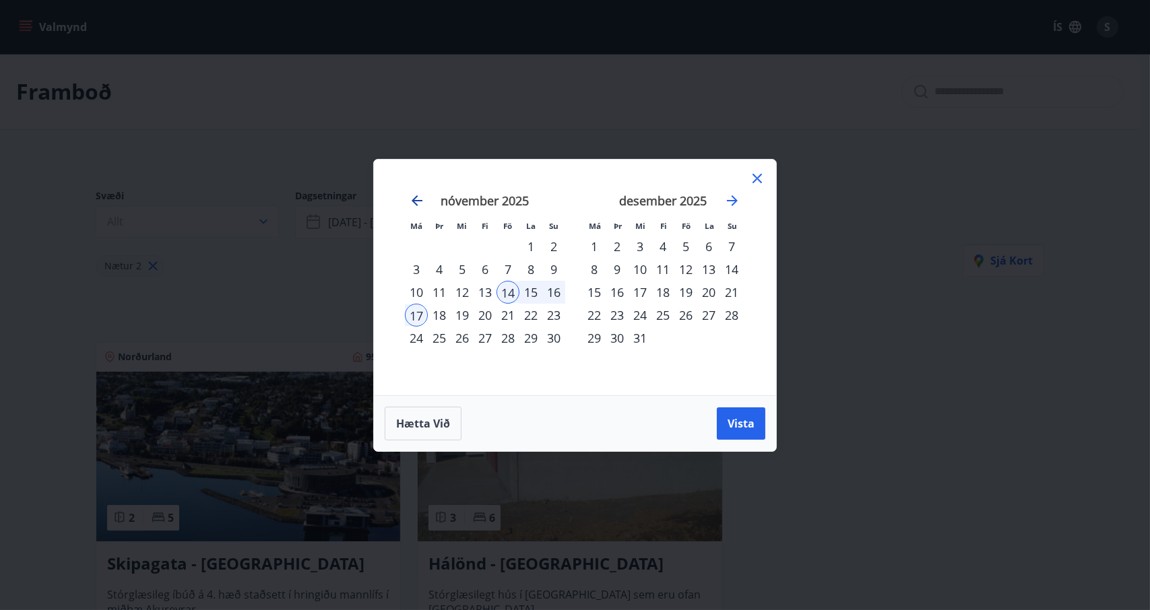
click at [416, 204] on icon "Move backward to switch to the previous month." at bounding box center [417, 200] width 11 height 11
click at [488, 315] on div "23" at bounding box center [485, 315] width 23 height 23
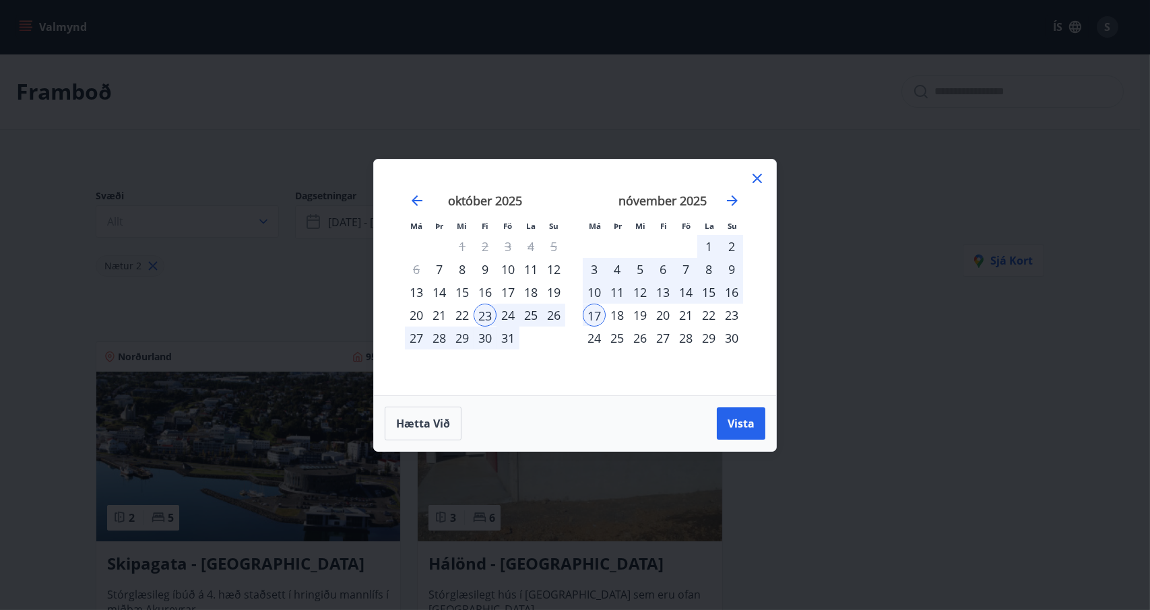
click at [415, 333] on div "27" at bounding box center [416, 338] width 23 height 23
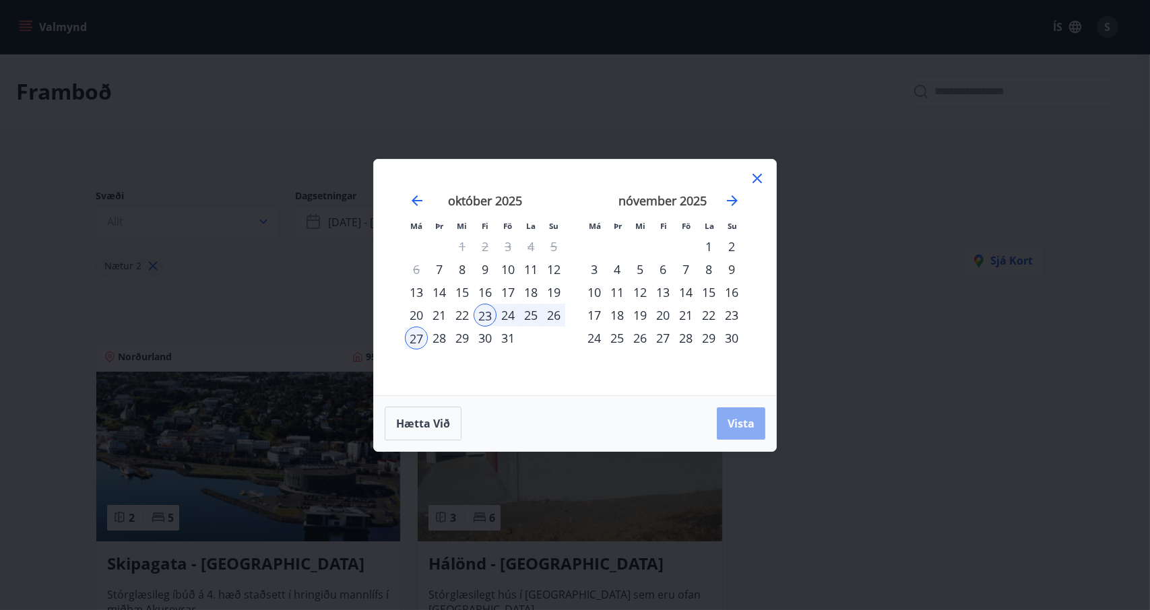
click at [738, 428] on span "Vista" at bounding box center [741, 423] width 27 height 15
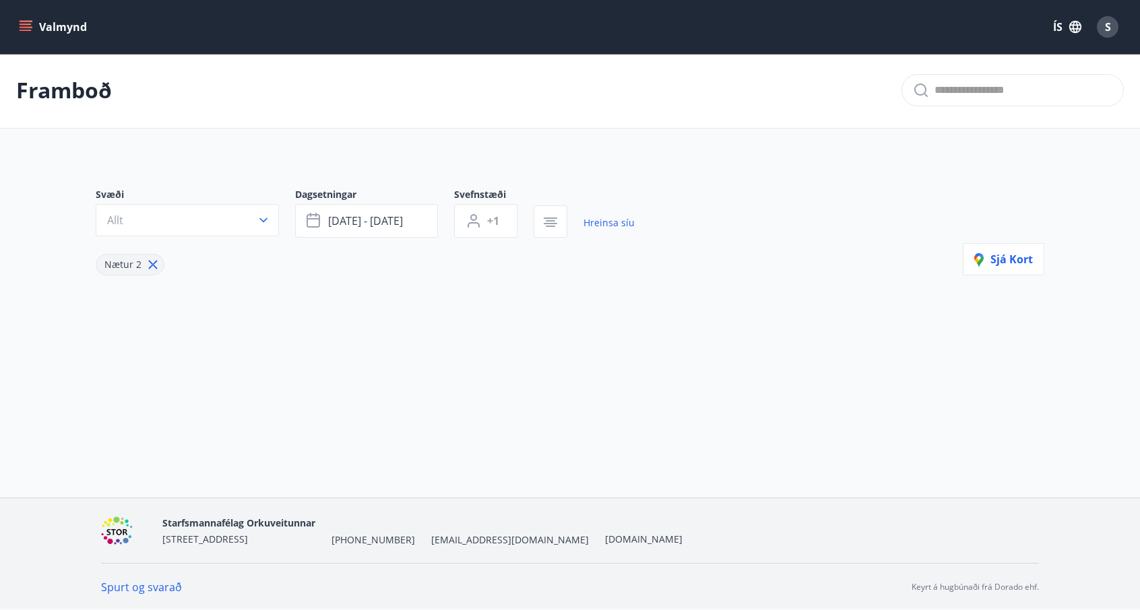
scroll to position [1, 0]
click at [149, 264] on icon at bounding box center [153, 264] width 15 height 15
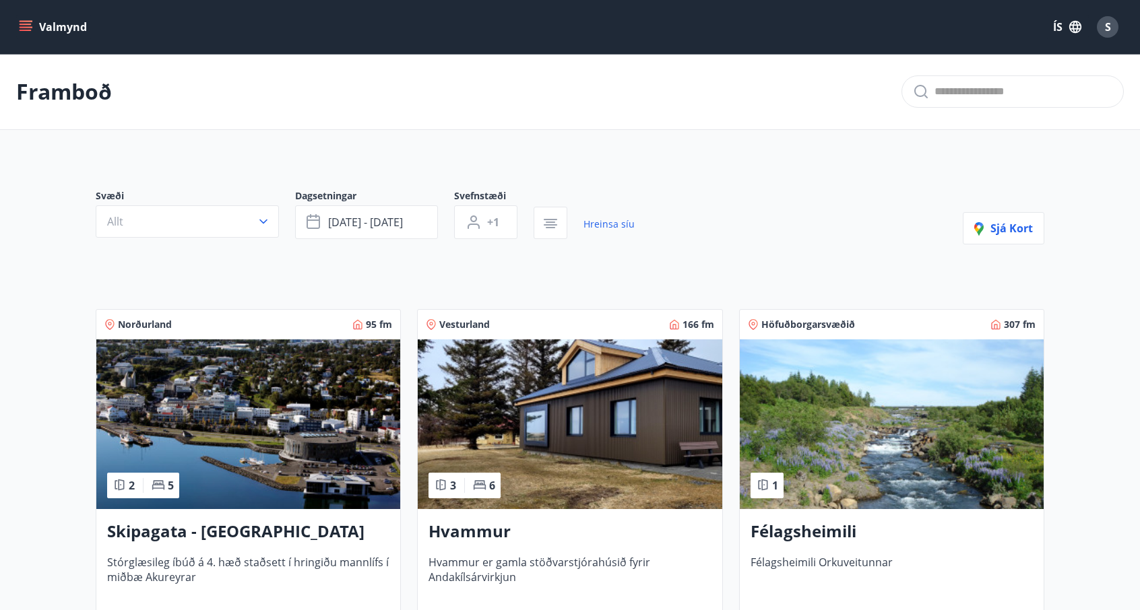
click at [550, 393] on img at bounding box center [570, 425] width 304 height 170
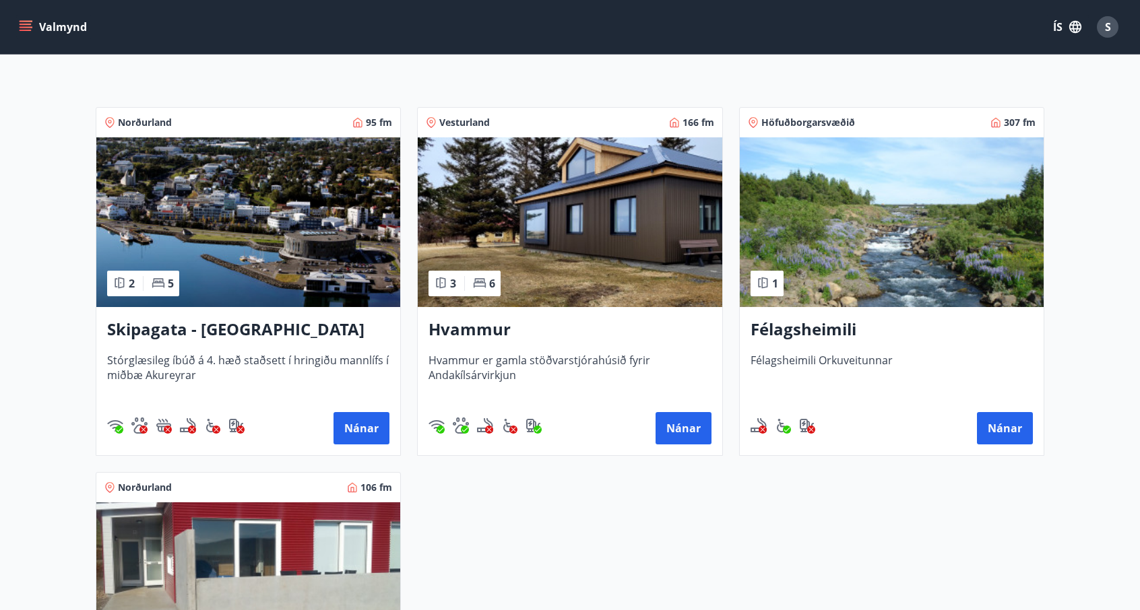
click at [291, 258] on img at bounding box center [248, 222] width 304 height 170
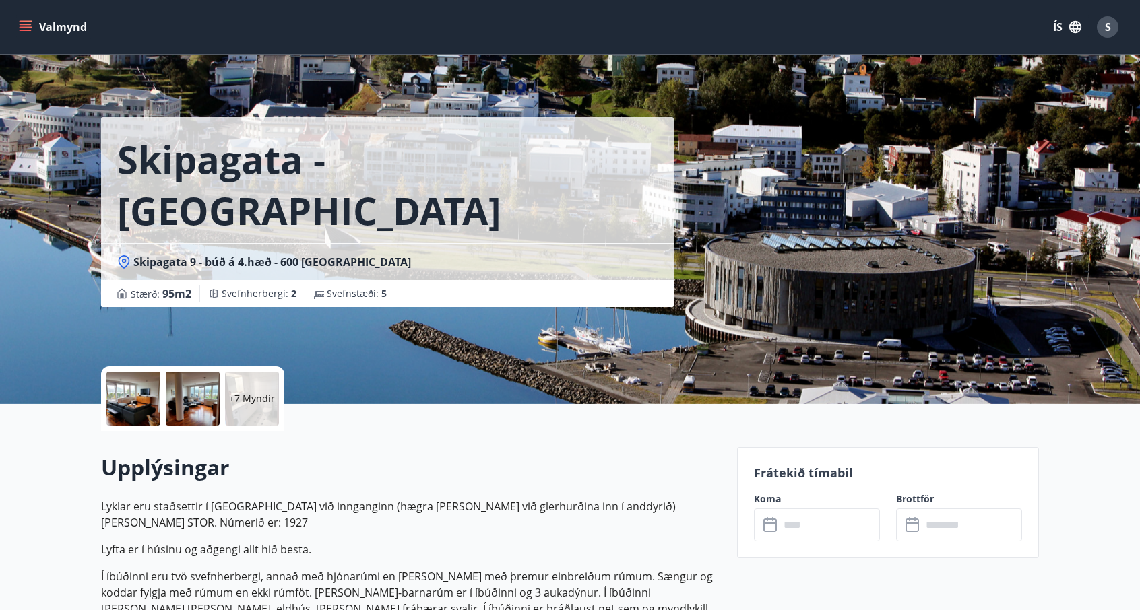
click at [132, 393] on div at bounding box center [133, 399] width 54 height 54
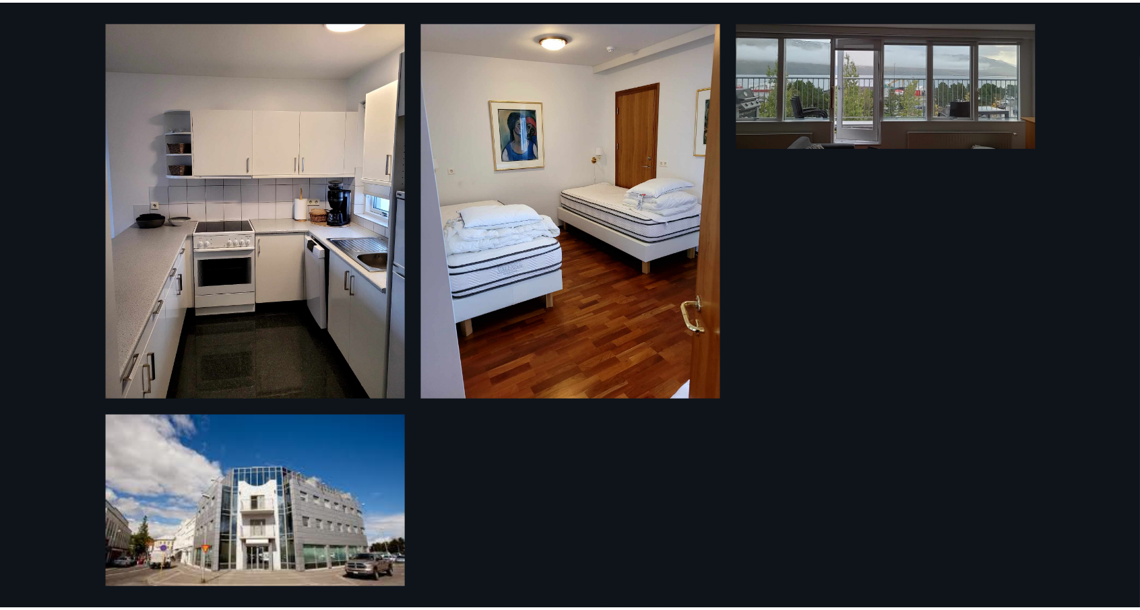
scroll to position [1347, 0]
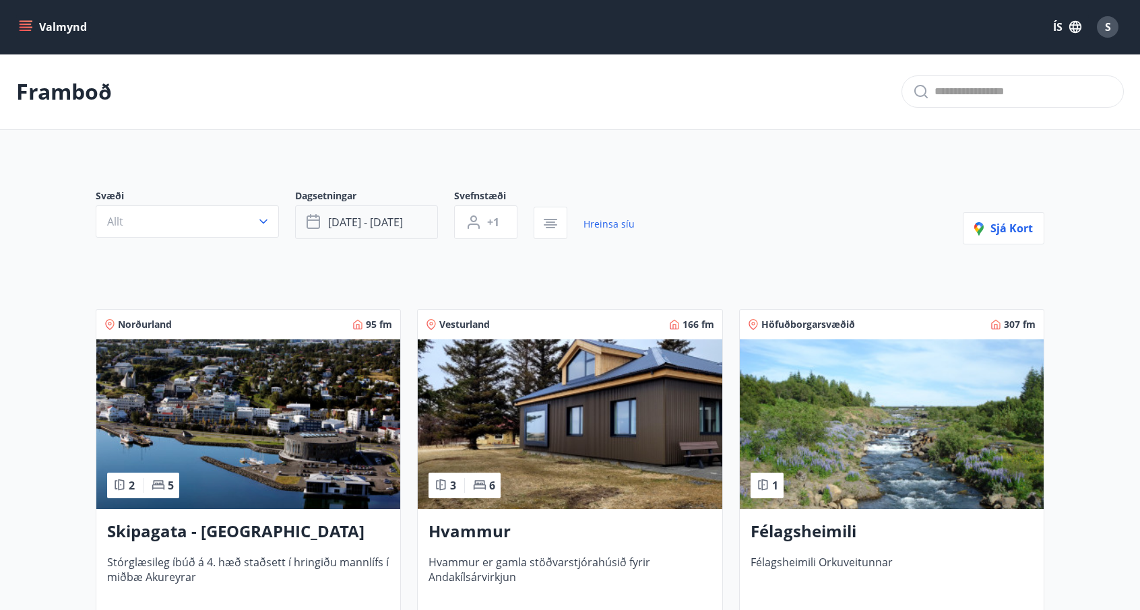
click at [357, 226] on span "[DATE] - [DATE]" at bounding box center [365, 222] width 75 height 15
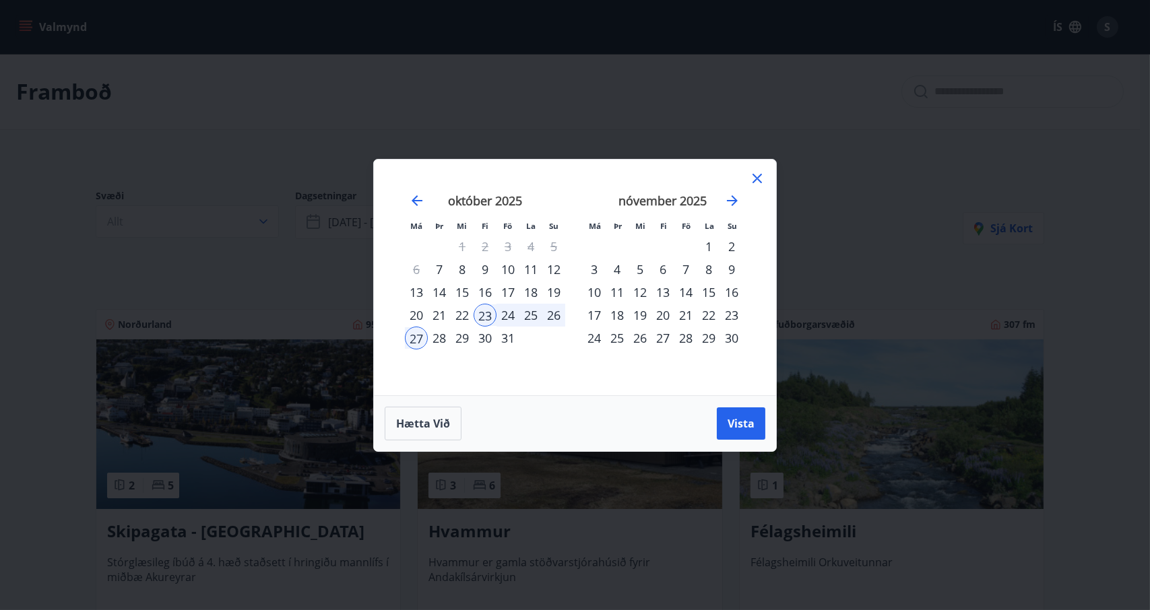
click at [685, 268] on div "7" at bounding box center [685, 269] width 23 height 23
click at [598, 292] on div "10" at bounding box center [594, 292] width 23 height 23
click at [740, 417] on span "Vista" at bounding box center [741, 423] width 27 height 15
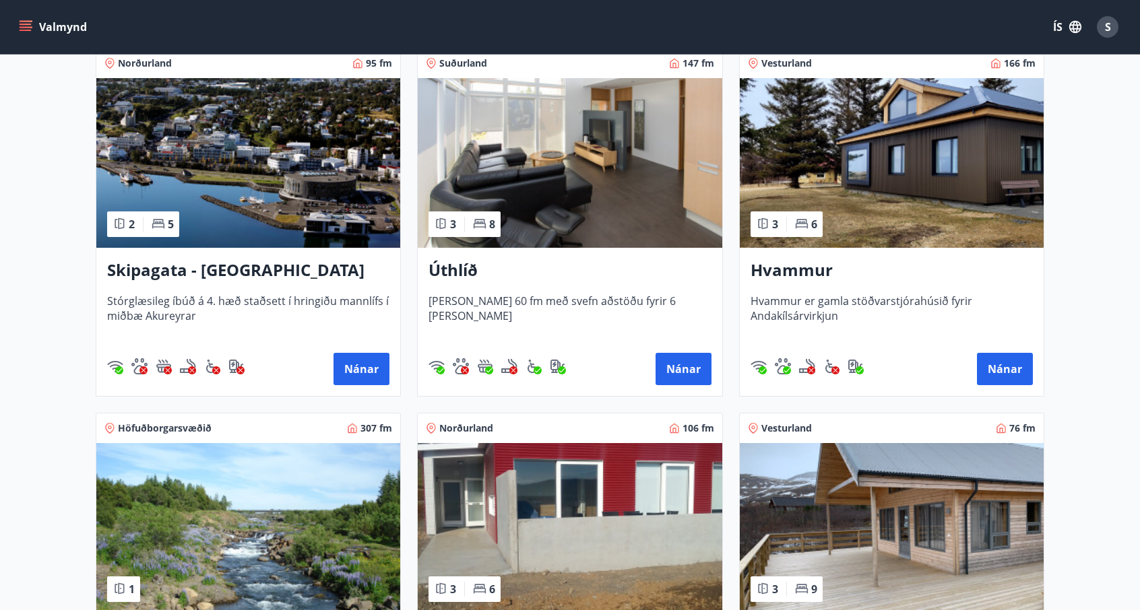
scroll to position [202, 0]
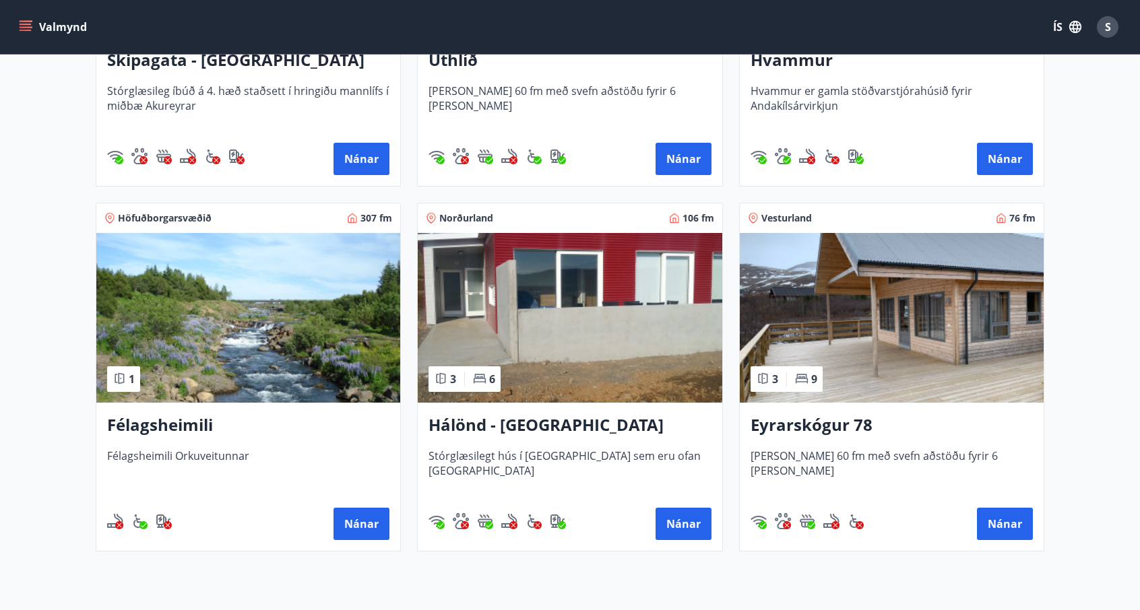
click at [575, 356] on img at bounding box center [570, 318] width 304 height 170
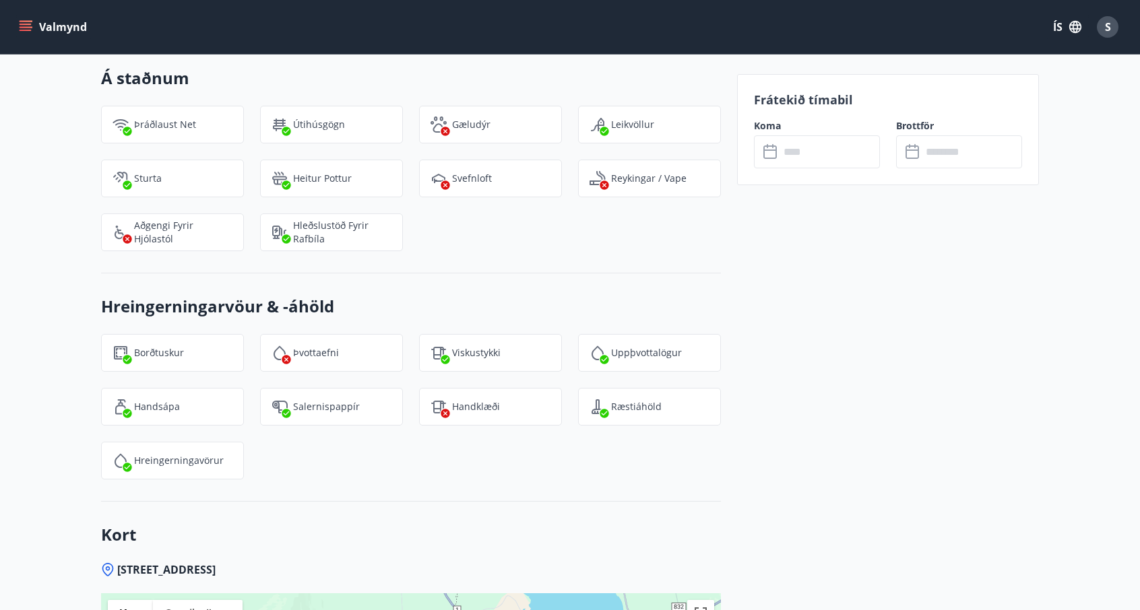
scroll to position [2358, 0]
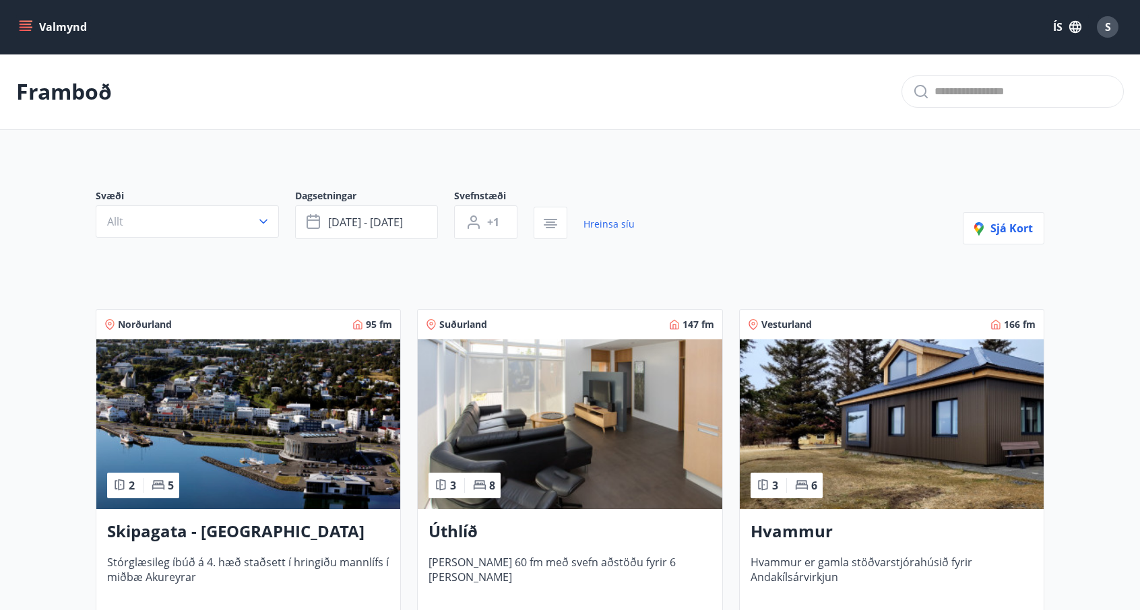
click at [872, 406] on img at bounding box center [892, 425] width 304 height 170
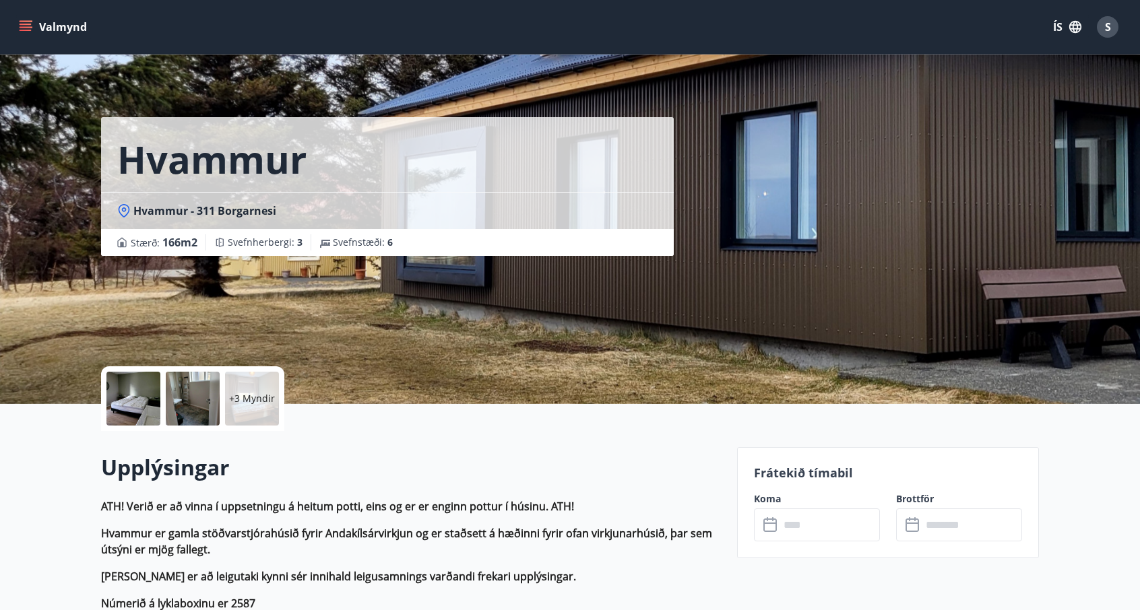
click at [147, 399] on div at bounding box center [133, 399] width 54 height 54
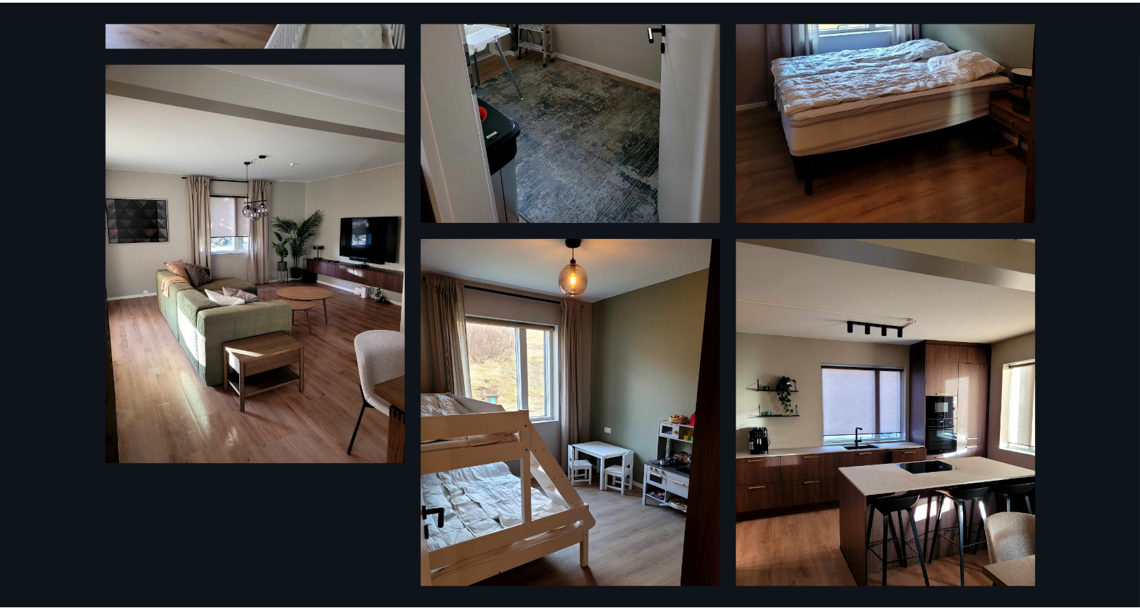
scroll to position [730, 0]
